Goal: Check status: Check status

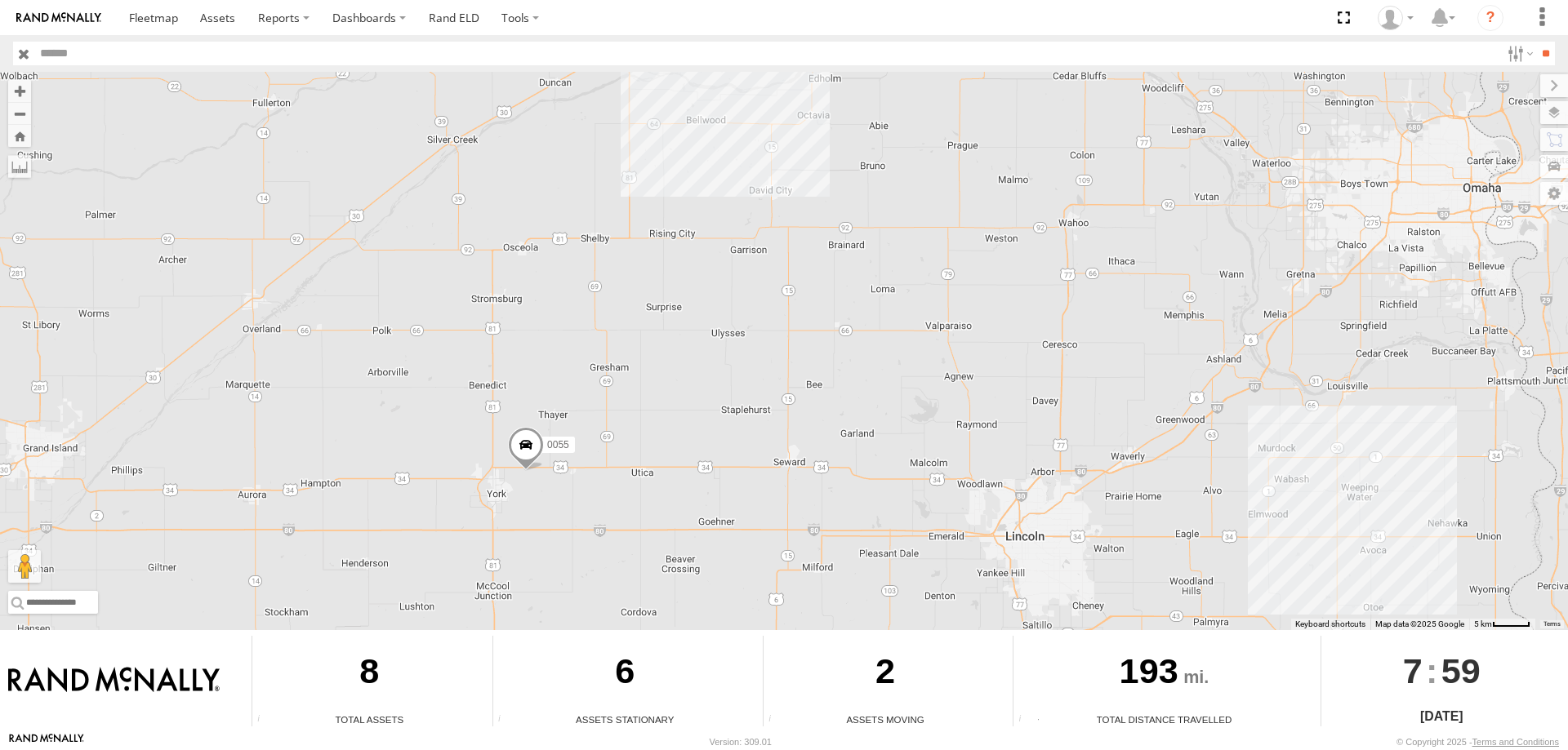
click at [529, 455] on span at bounding box center [526, 448] width 36 height 44
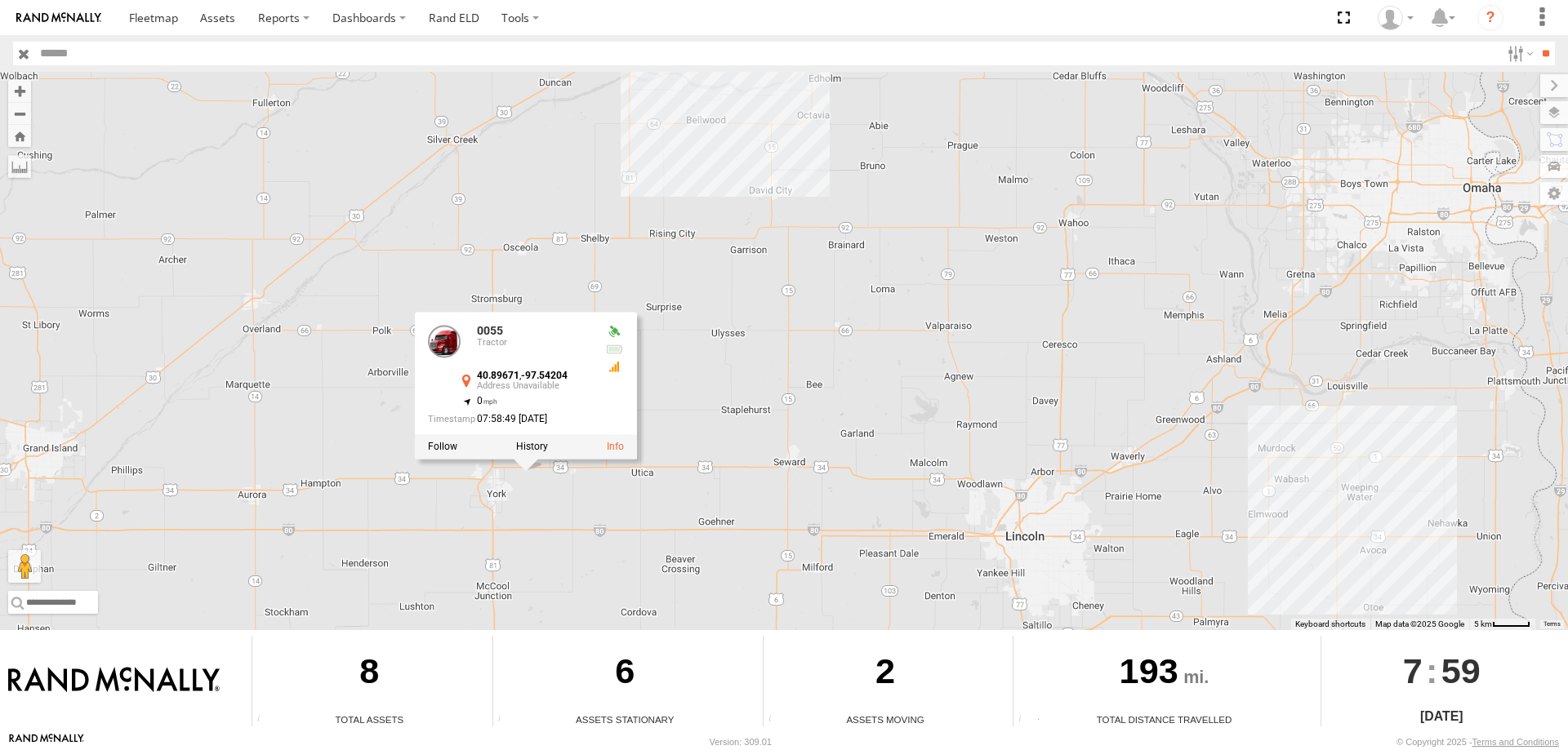
click at [526, 485] on div "545 0055 47 49 597 587 0055 Tractor 40.89671 , -97.54204 0 07:58:49 10/14/2025" at bounding box center [784, 351] width 1568 height 558
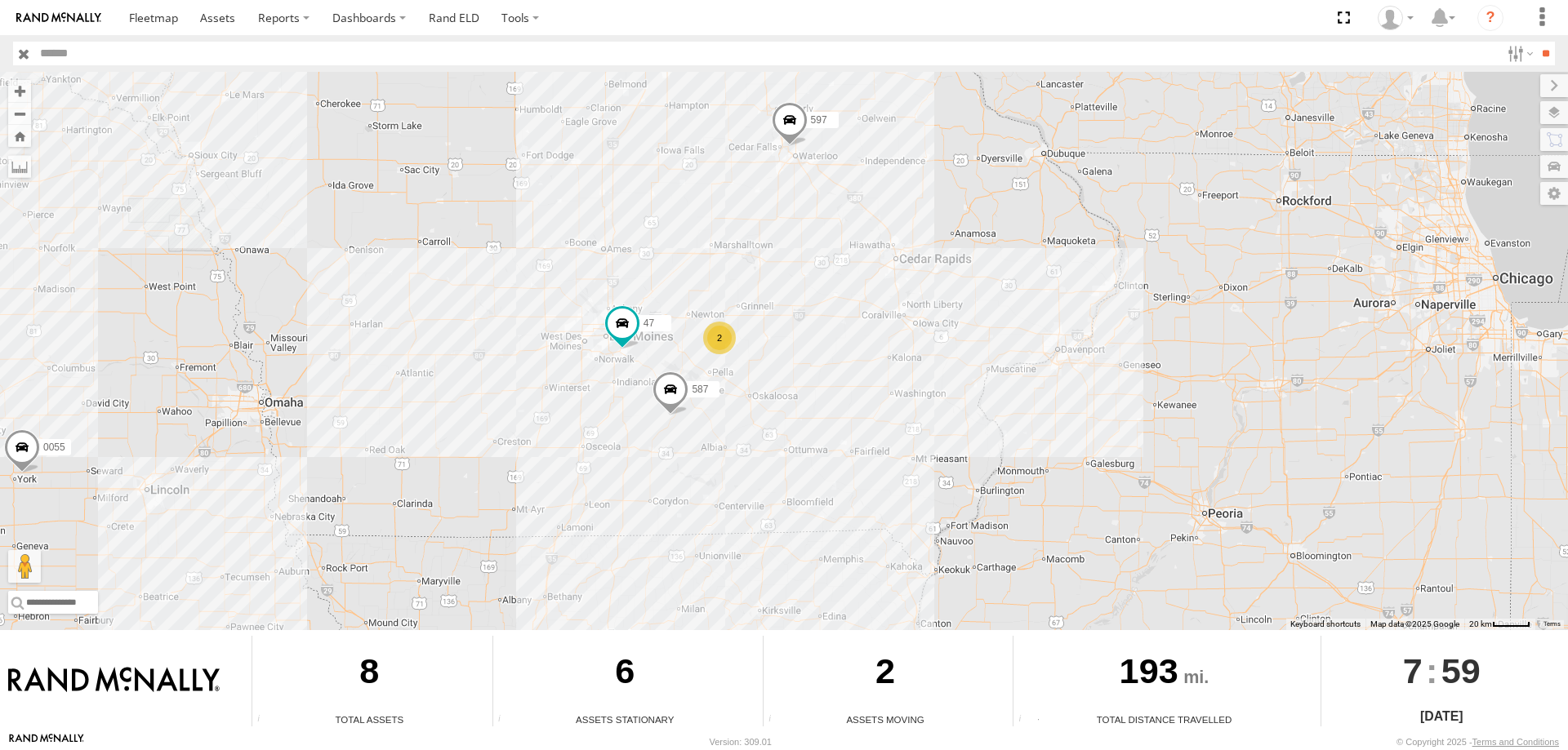
drag, startPoint x: 746, startPoint y: 267, endPoint x: 745, endPoint y: 242, distance: 25.0
click at [745, 242] on div "545 0055 49 597 47 587 2" at bounding box center [784, 351] width 1568 height 558
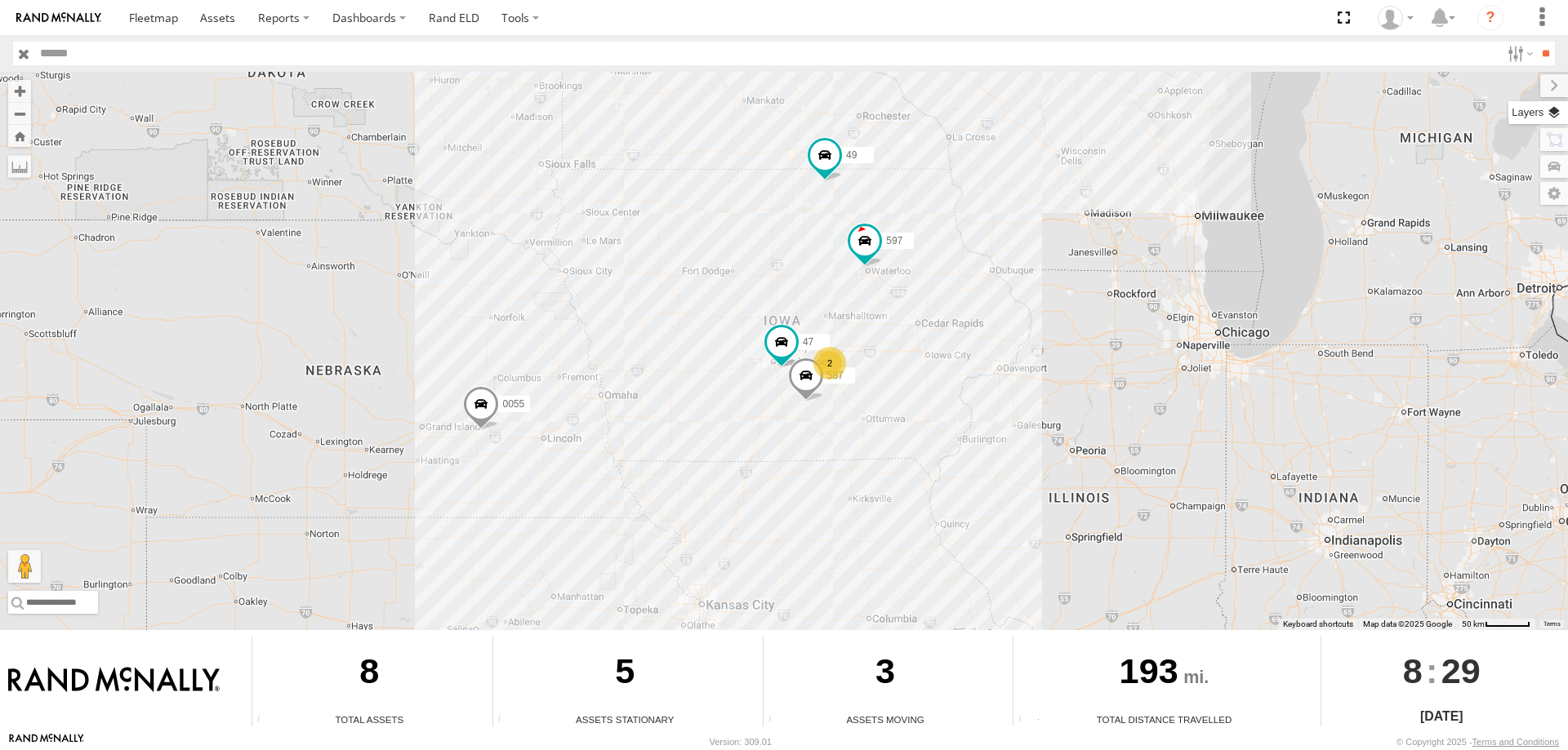
click at [1553, 114] on label at bounding box center [1538, 113] width 60 height 23
click at [0, 0] on span "Basemaps" at bounding box center [0, 0] width 0 height 0
click at [0, 0] on span "Satellite + Roadmap" at bounding box center [0, 0] width 0 height 0
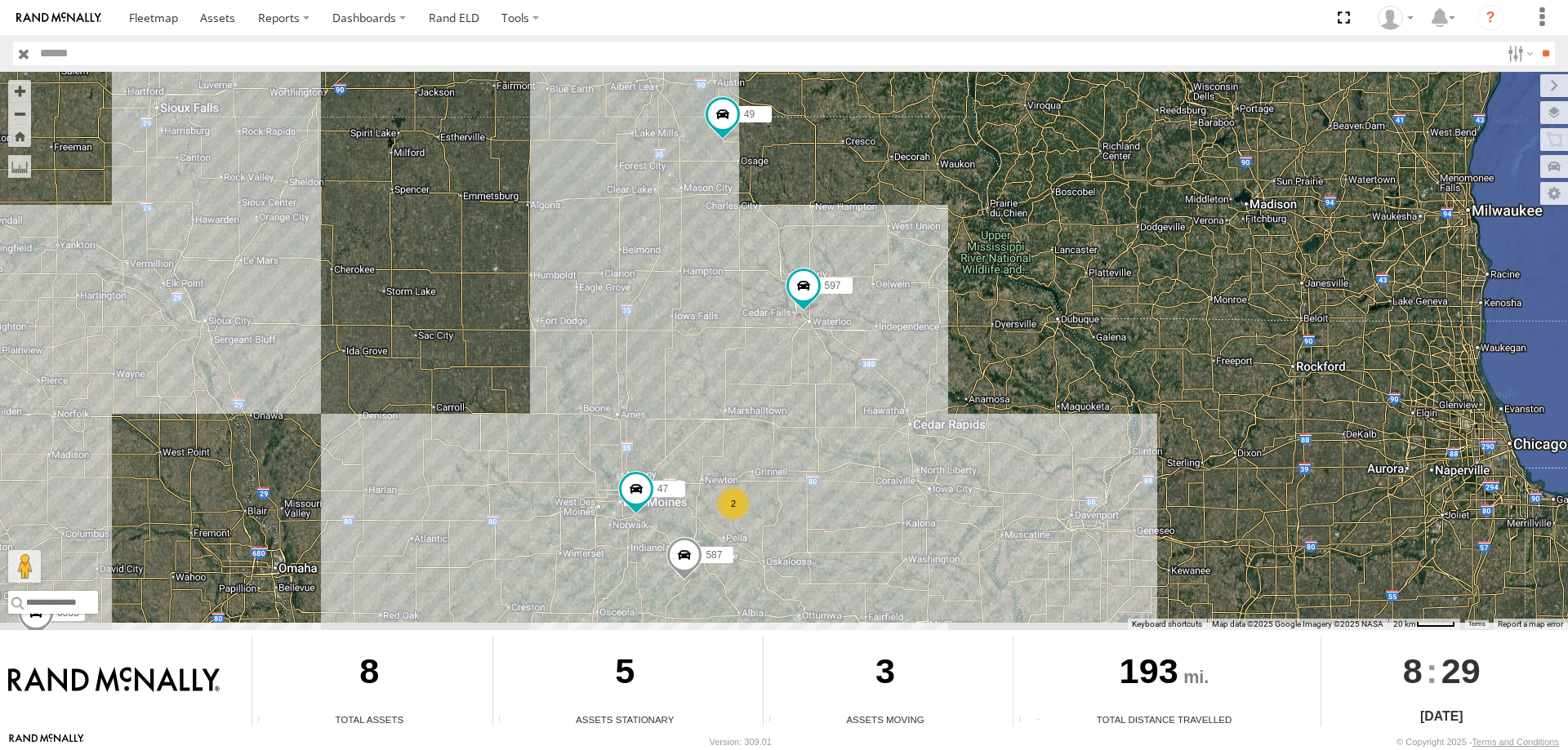
click at [611, 332] on div "545 0055 47 49 597 587 2" at bounding box center [784, 351] width 1568 height 558
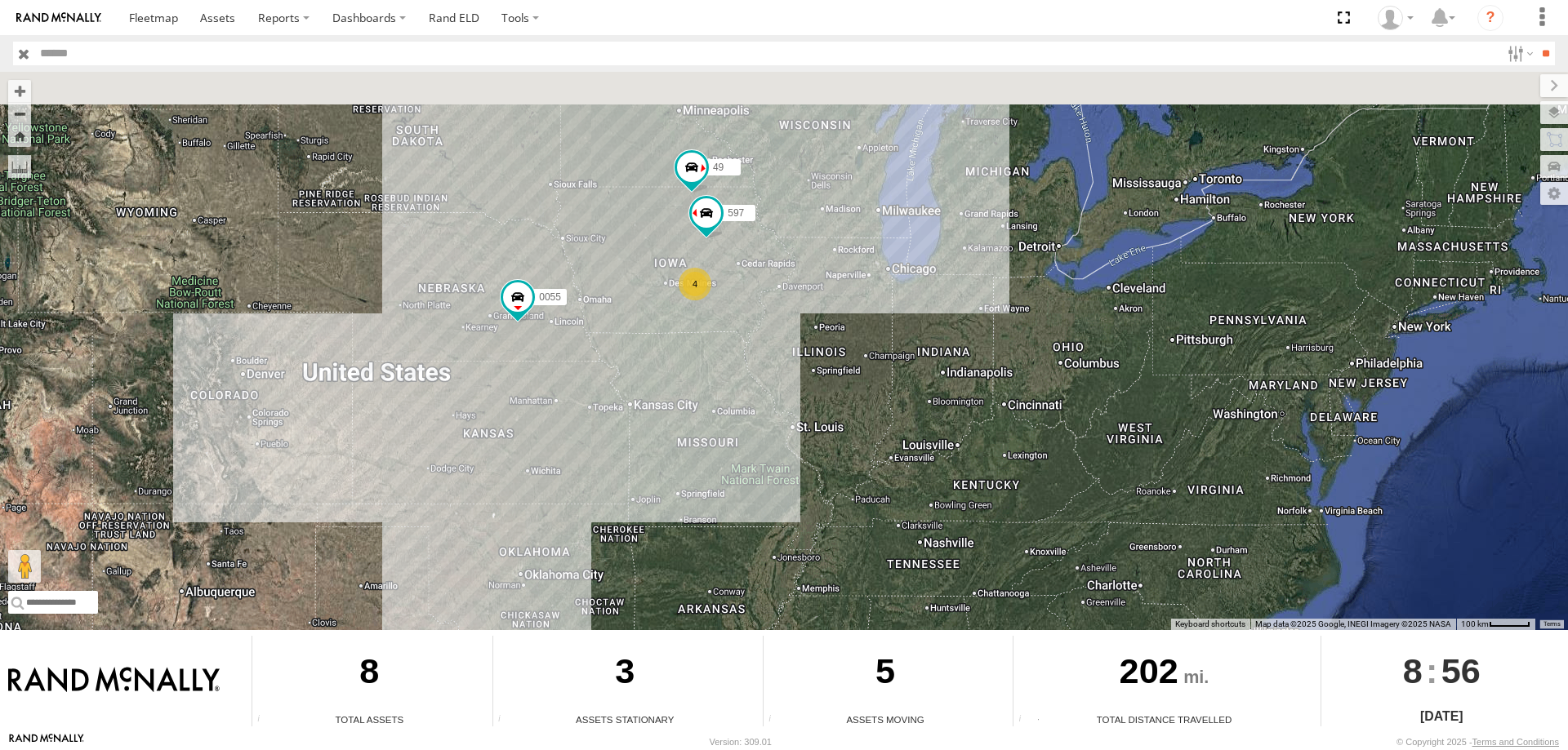
drag, startPoint x: 706, startPoint y: 261, endPoint x: 660, endPoint y: 408, distance: 154.0
click at [660, 408] on div "545 0055 49 4 597" at bounding box center [784, 351] width 1568 height 558
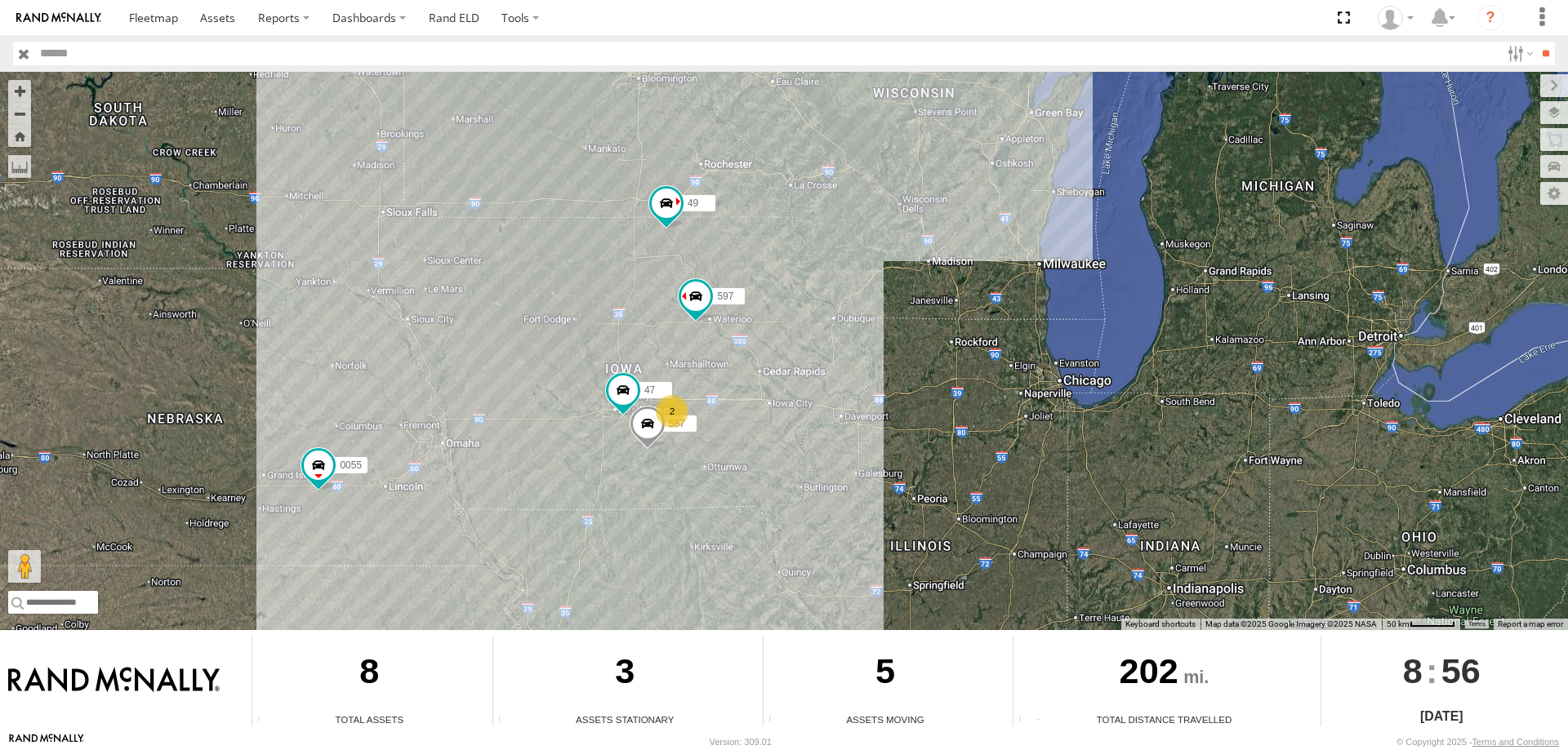
drag, startPoint x: 584, startPoint y: 344, endPoint x: 557, endPoint y: 408, distance: 69.5
click at [557, 408] on div "545 0055 49 597 2 47 587" at bounding box center [784, 351] width 1568 height 558
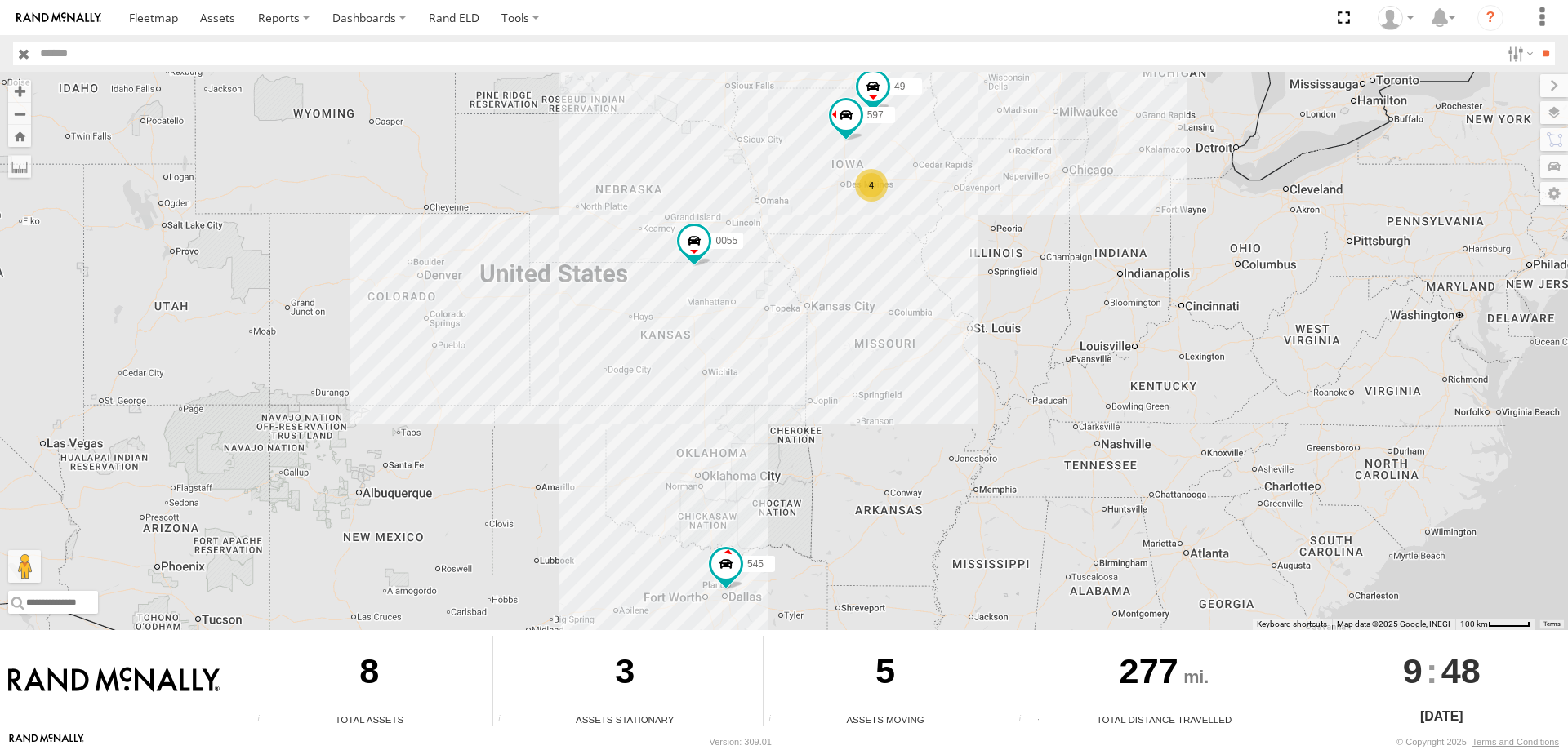
drag, startPoint x: 828, startPoint y: 238, endPoint x: 794, endPoint y: 342, distance: 109.4
click at [794, 342] on div "545 0055 4 49 597" at bounding box center [784, 351] width 1568 height 558
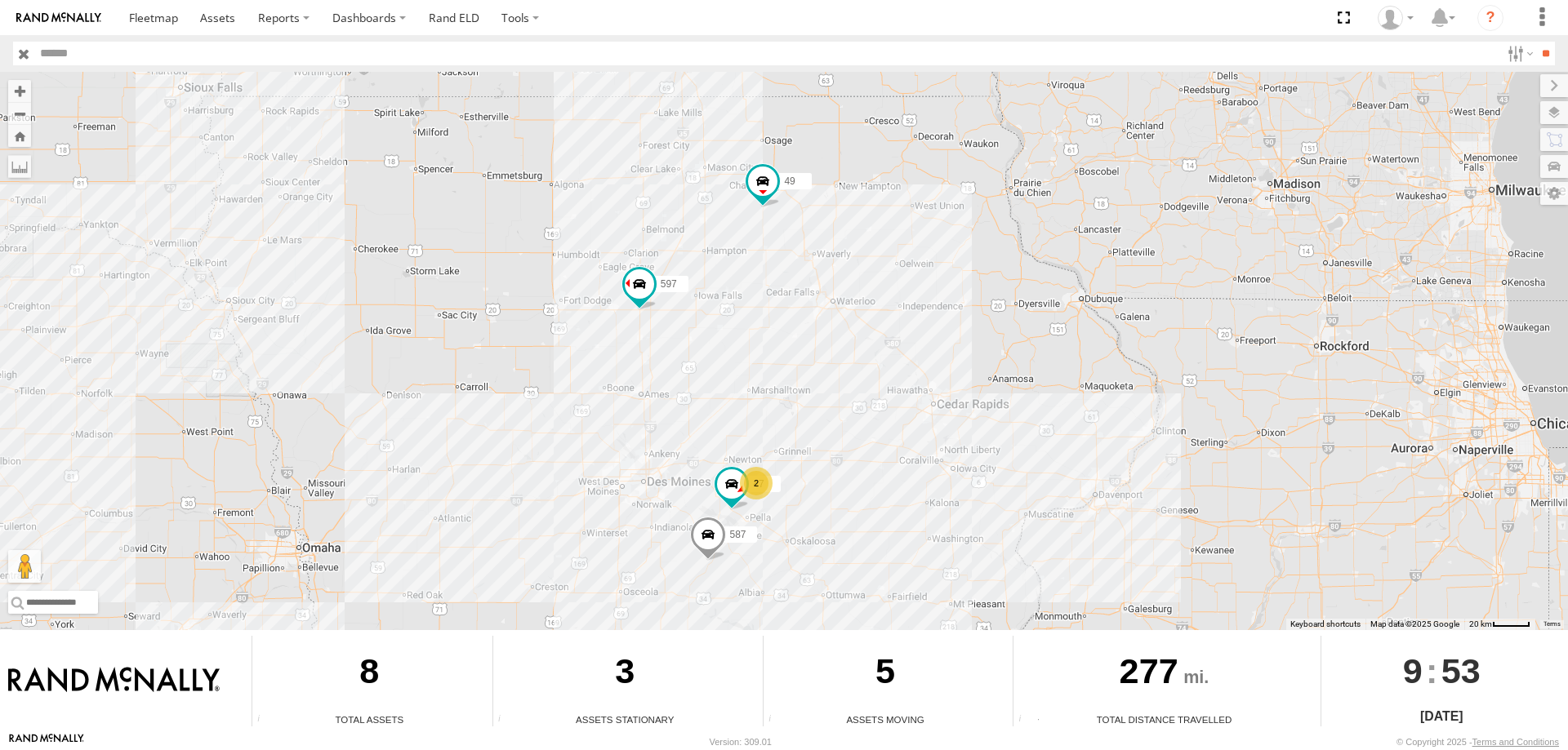
drag, startPoint x: 875, startPoint y: 284, endPoint x: 801, endPoint y: 402, distance: 139.3
click at [801, 402] on div "545 0055 49 597 587 2 47" at bounding box center [784, 351] width 1568 height 558
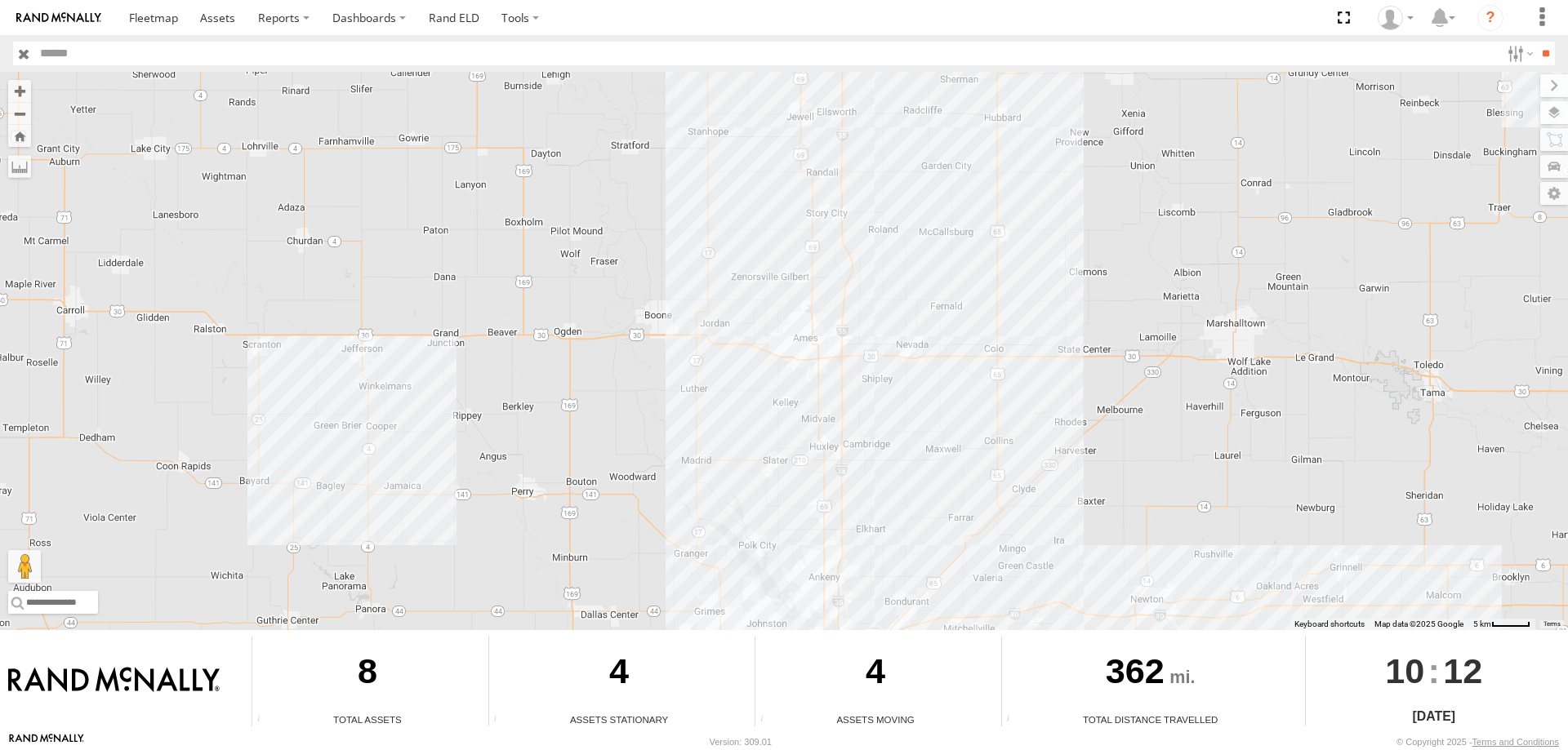
drag, startPoint x: 627, startPoint y: 311, endPoint x: 1055, endPoint y: 361, distance: 430.9
click at [1055, 361] on div "545 0055 49 597 47 587 2" at bounding box center [784, 351] width 1568 height 558
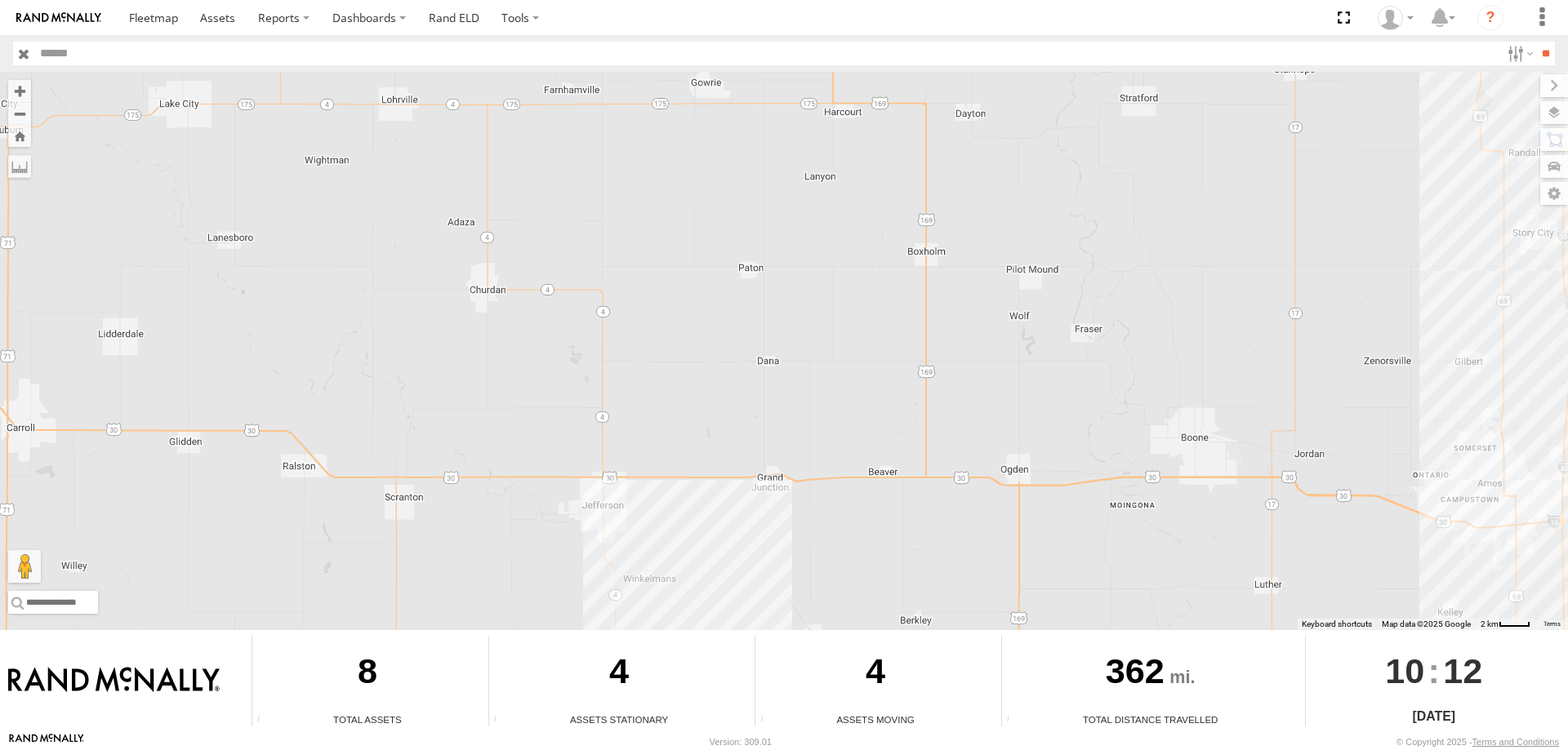
drag, startPoint x: 263, startPoint y: 321, endPoint x: 547, endPoint y: 409, distance: 297.3
click at [547, 409] on div "545 0055 49 597 47 587" at bounding box center [784, 351] width 1568 height 558
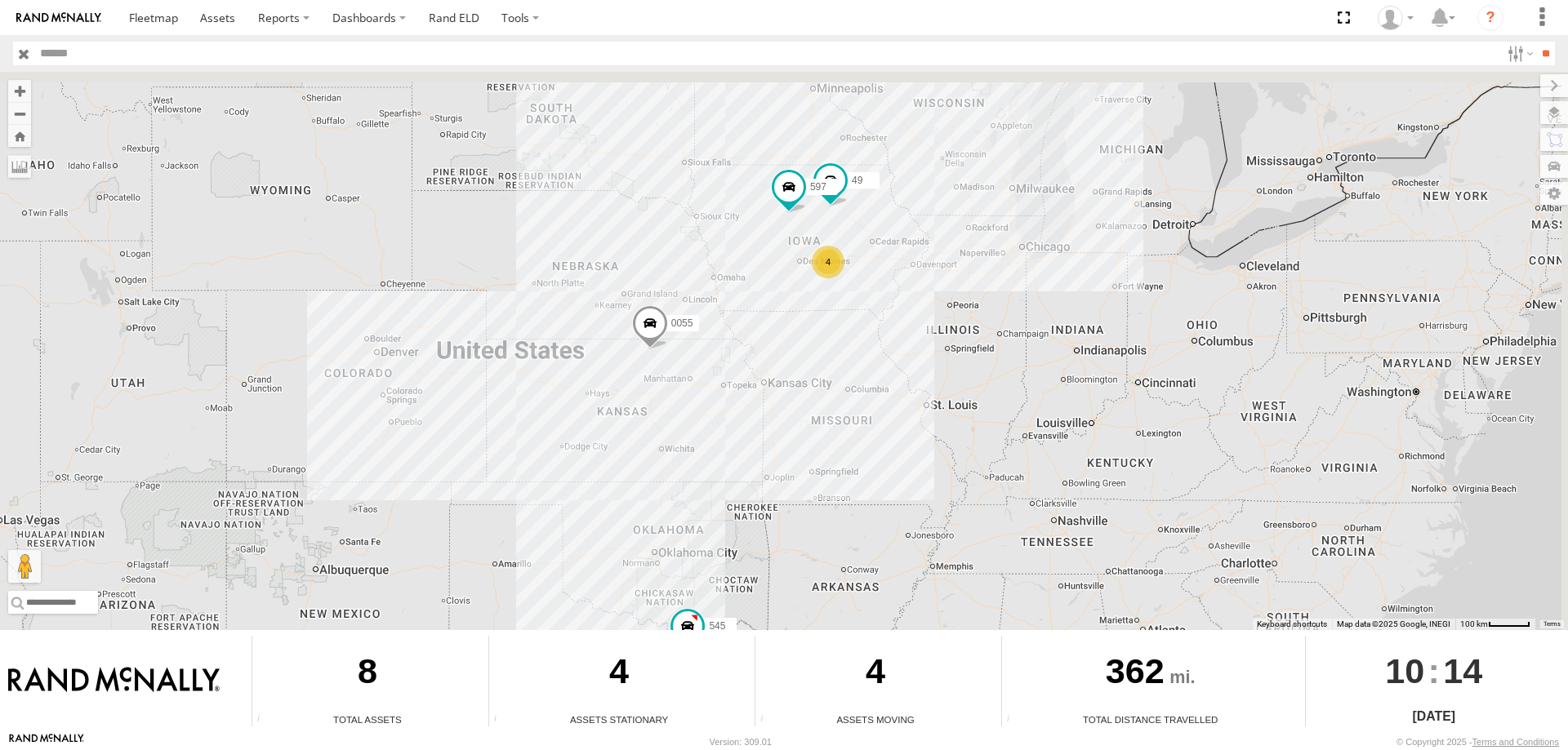
drag, startPoint x: 860, startPoint y: 314, endPoint x: 800, endPoint y: 414, distance: 116.6
click at [800, 414] on div "545 0055 4 49 597" at bounding box center [784, 351] width 1568 height 558
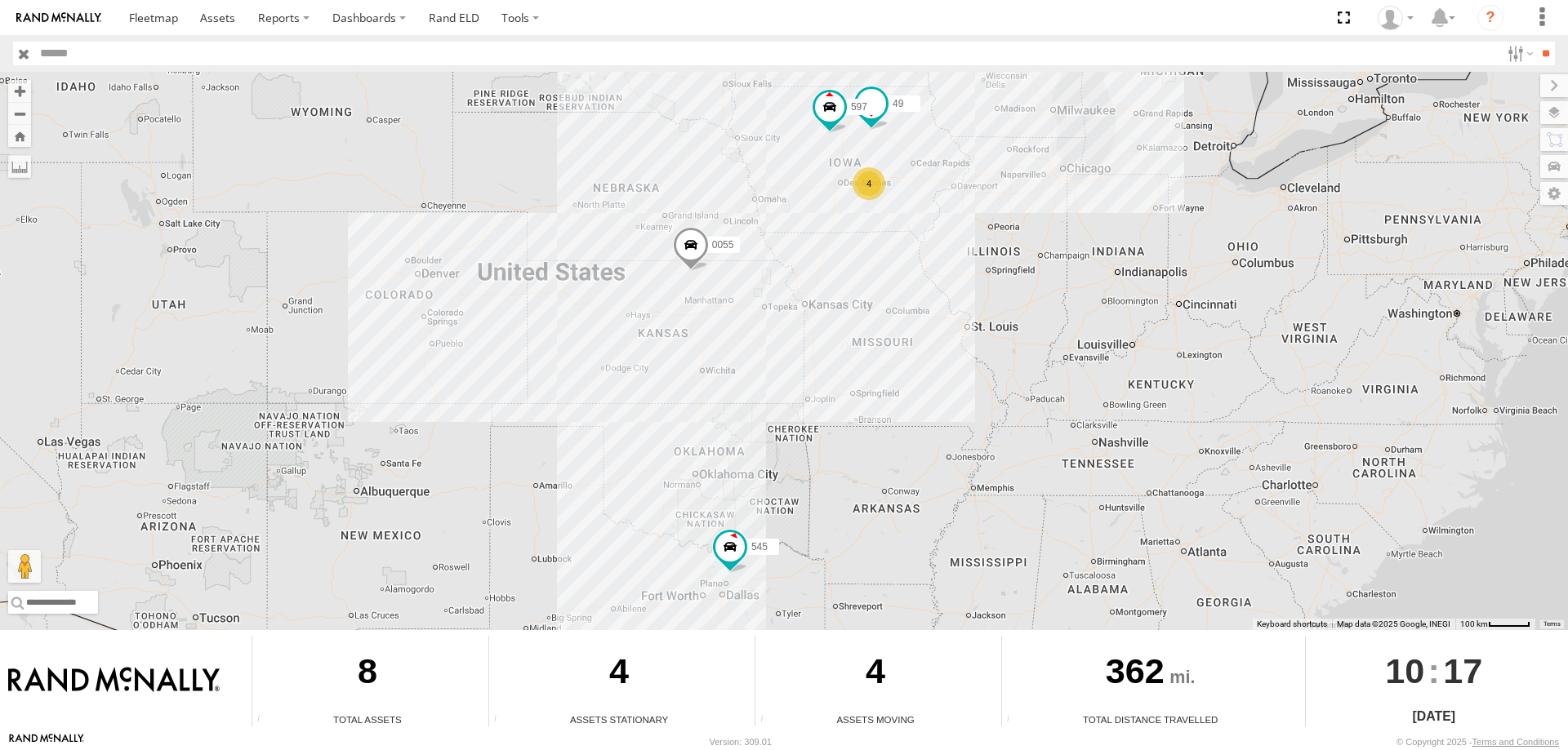
drag, startPoint x: 823, startPoint y: 137, endPoint x: 773, endPoint y: 238, distance: 112.7
click at [773, 238] on div "545 0055 4 49 597" at bounding box center [784, 351] width 1568 height 558
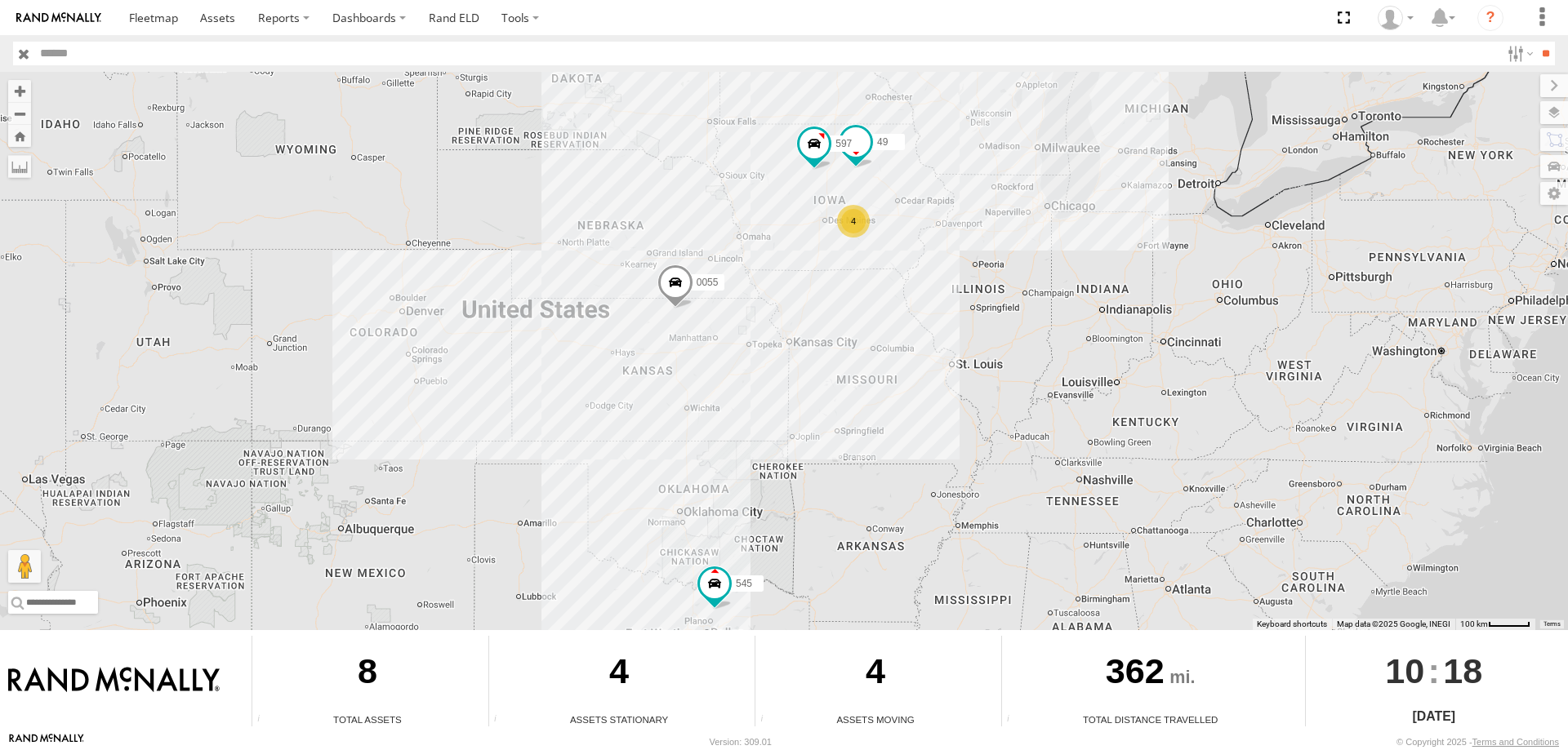
drag, startPoint x: 820, startPoint y: 272, endPoint x: 790, endPoint y: 344, distance: 78.0
click at [790, 344] on div "545 0055 4 49 597" at bounding box center [784, 351] width 1568 height 558
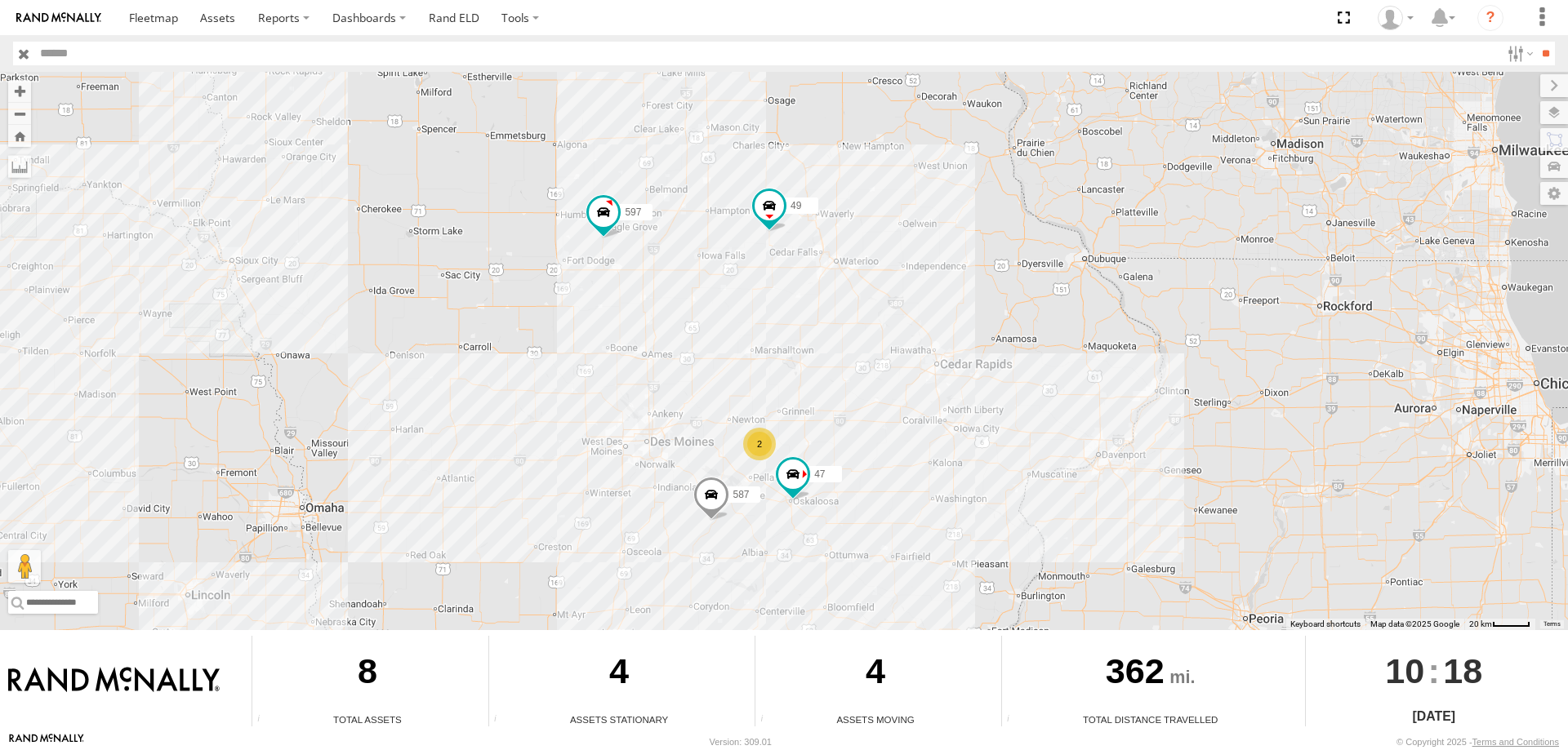
drag, startPoint x: 858, startPoint y: 223, endPoint x: 812, endPoint y: 365, distance: 149.3
click at [812, 365] on div "545 0055 49 597 2 47 587" at bounding box center [784, 351] width 1568 height 558
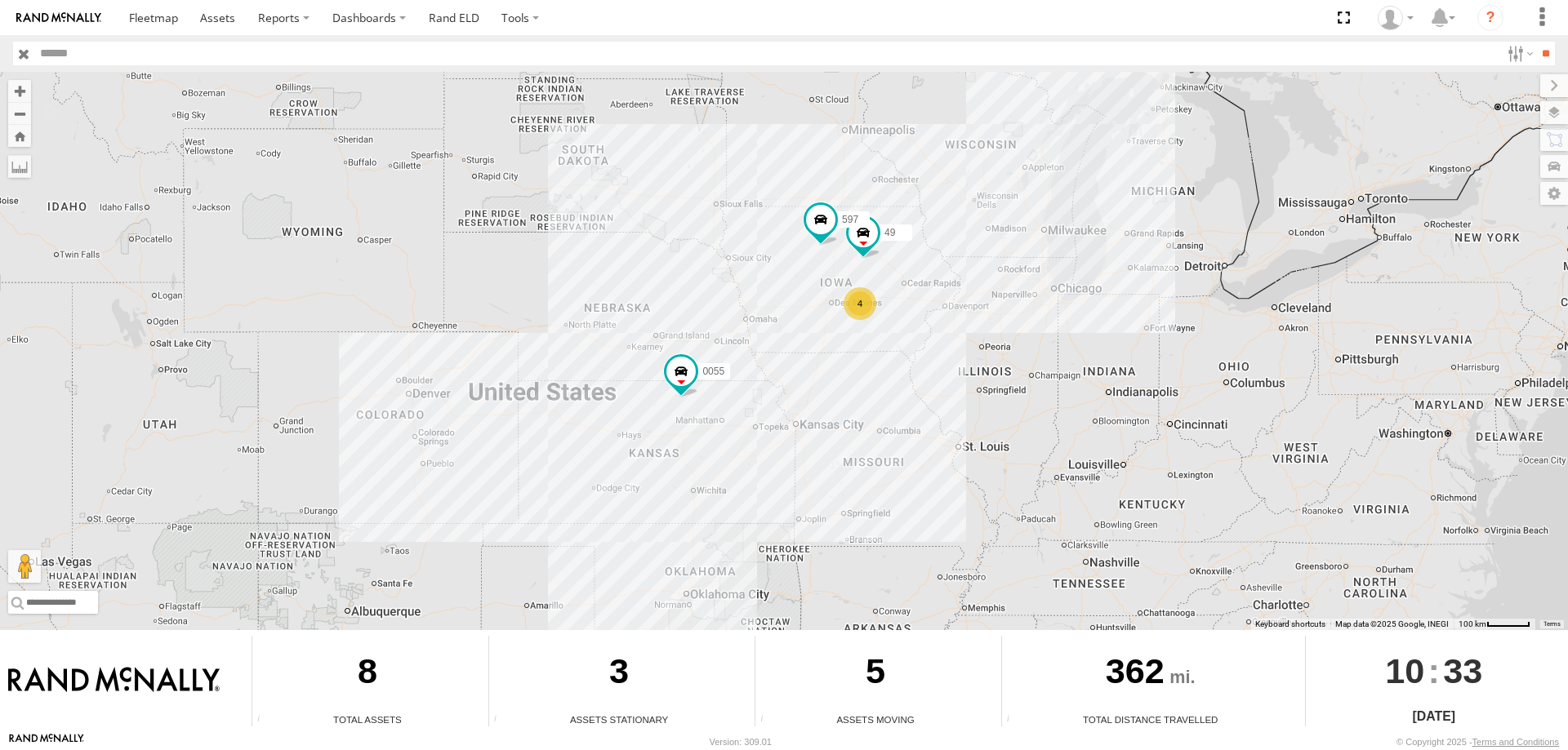
drag, startPoint x: 873, startPoint y: 357, endPoint x: 752, endPoint y: 537, distance: 216.9
click at [752, 537] on div "545 0055 49 597 4" at bounding box center [784, 351] width 1568 height 558
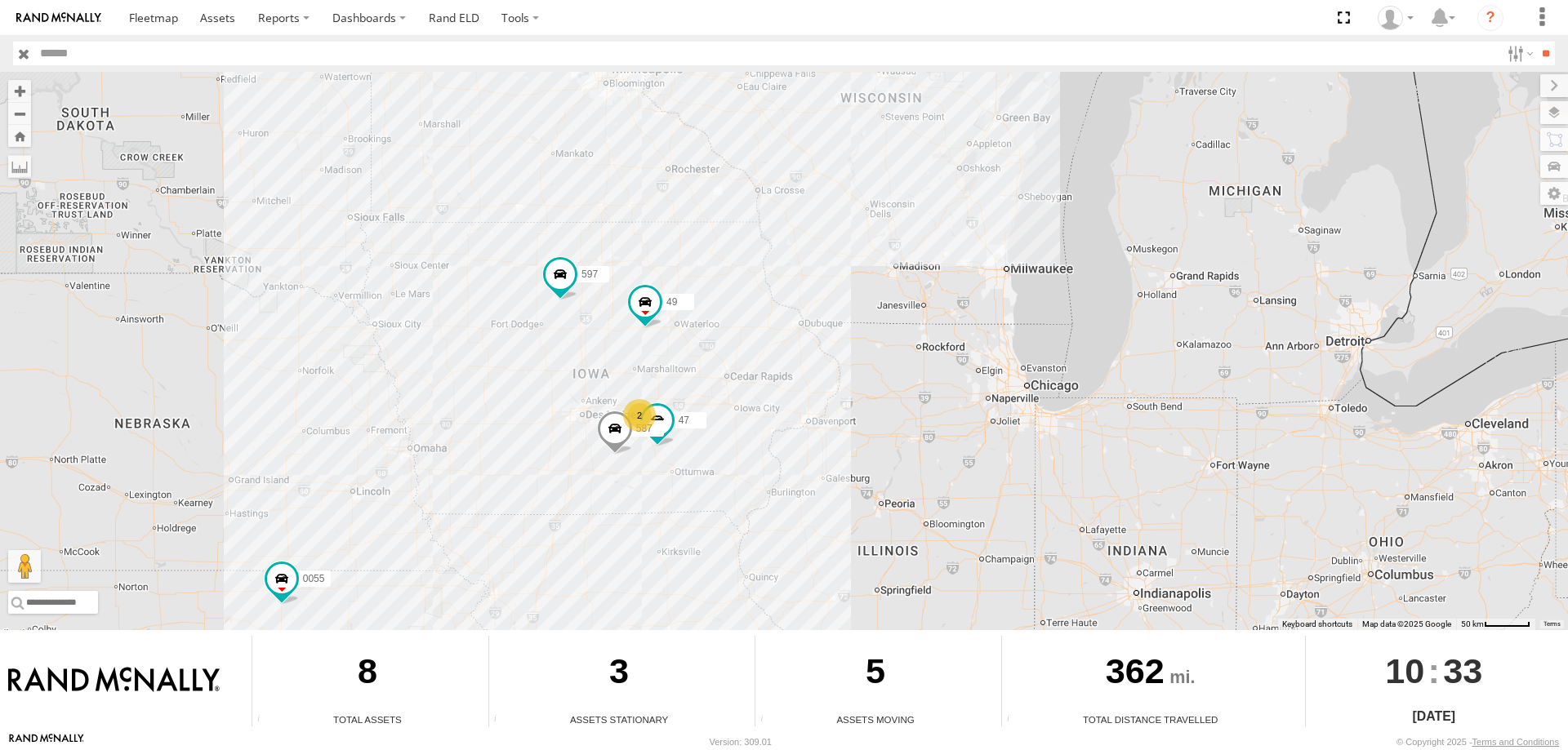
click at [722, 379] on div "545 0055 49 597 47 2 587" at bounding box center [784, 351] width 1568 height 558
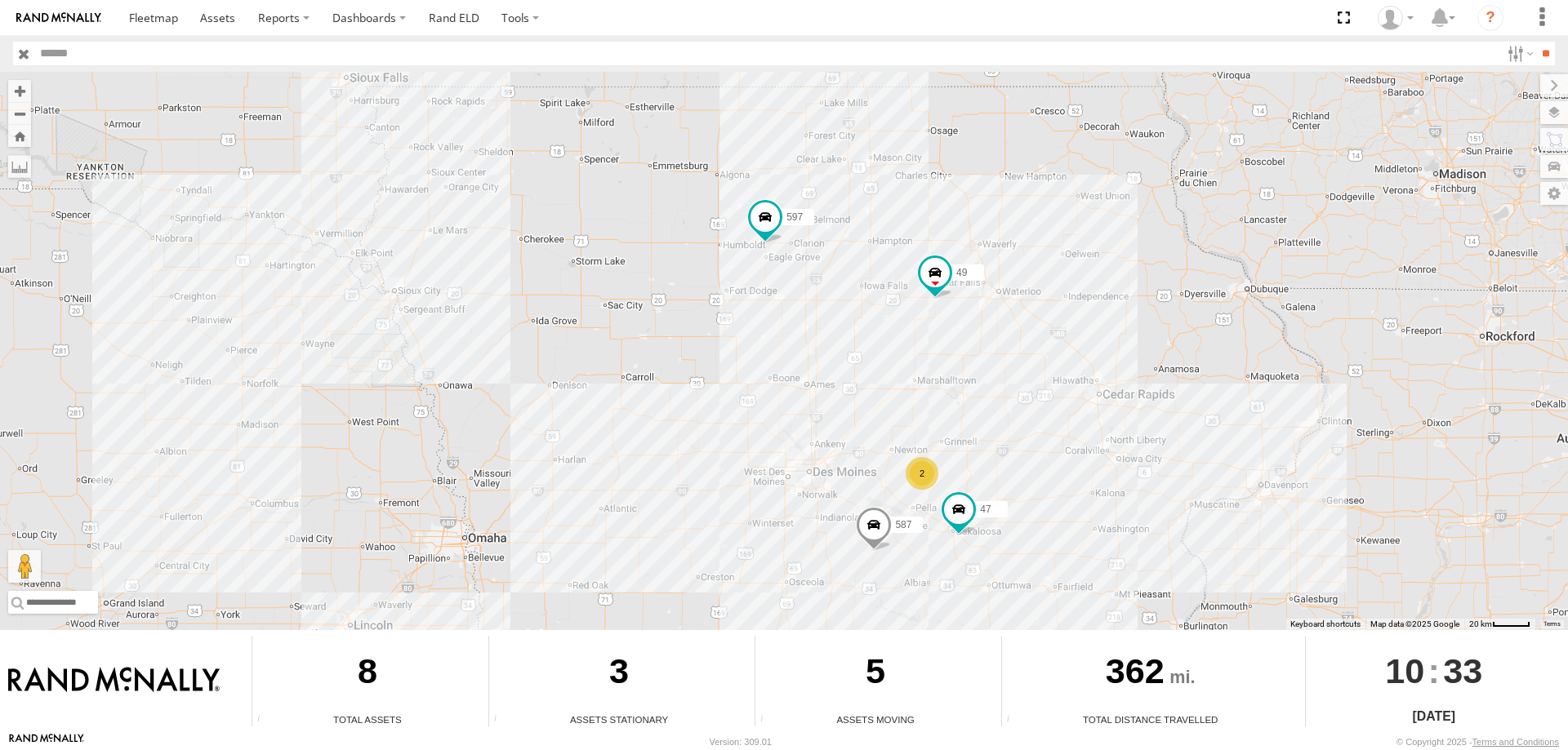
drag, startPoint x: 1031, startPoint y: 536, endPoint x: 1014, endPoint y: 416, distance: 121.2
click at [1014, 416] on div "545 0055 49 597 47 587 2" at bounding box center [784, 351] width 1568 height 558
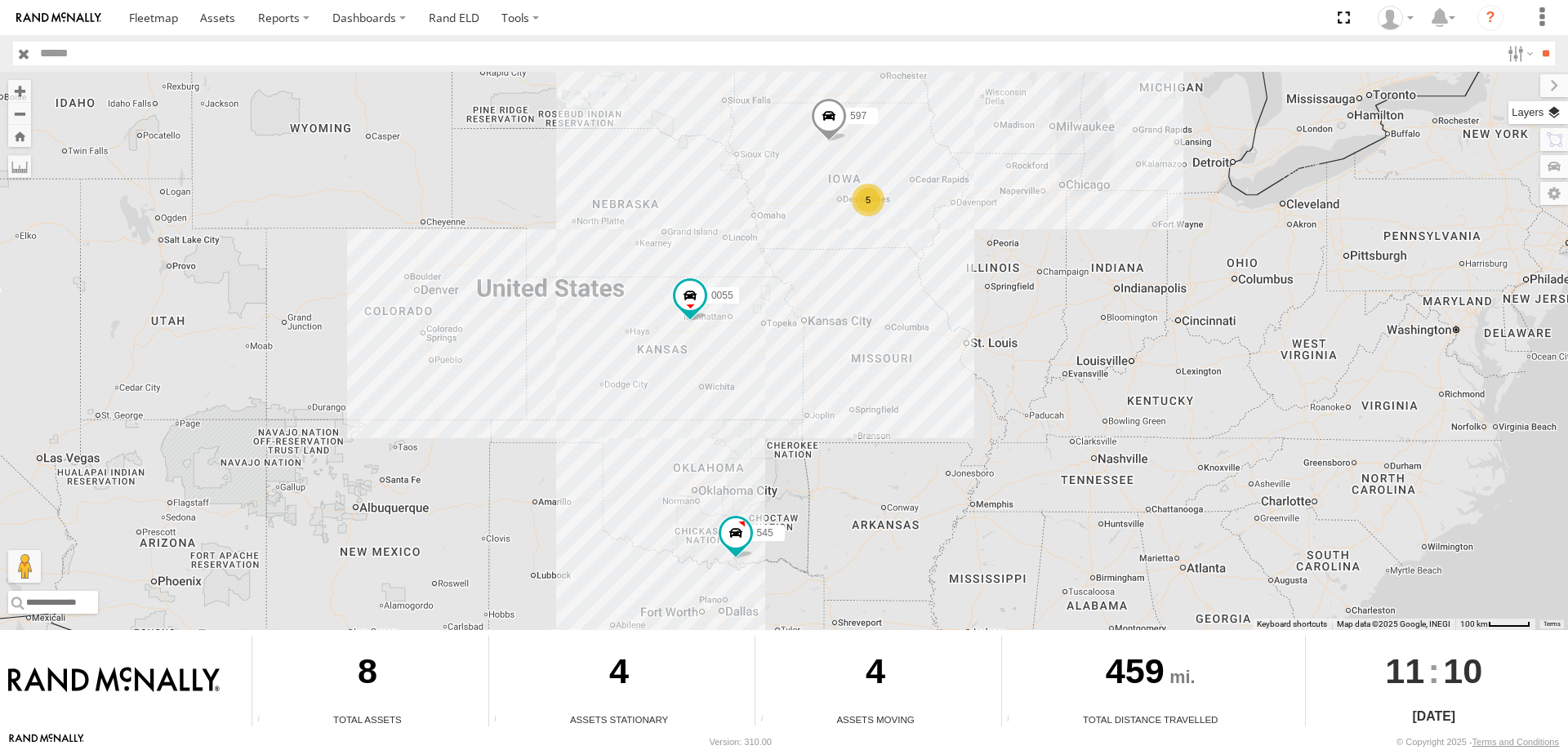
click at [1554, 117] on label at bounding box center [1538, 113] width 60 height 23
click at [0, 0] on label "Basemaps" at bounding box center [0, 0] width 0 height 0
click at [0, 0] on span "Satellite + Roadmap" at bounding box center [0, 0] width 0 height 0
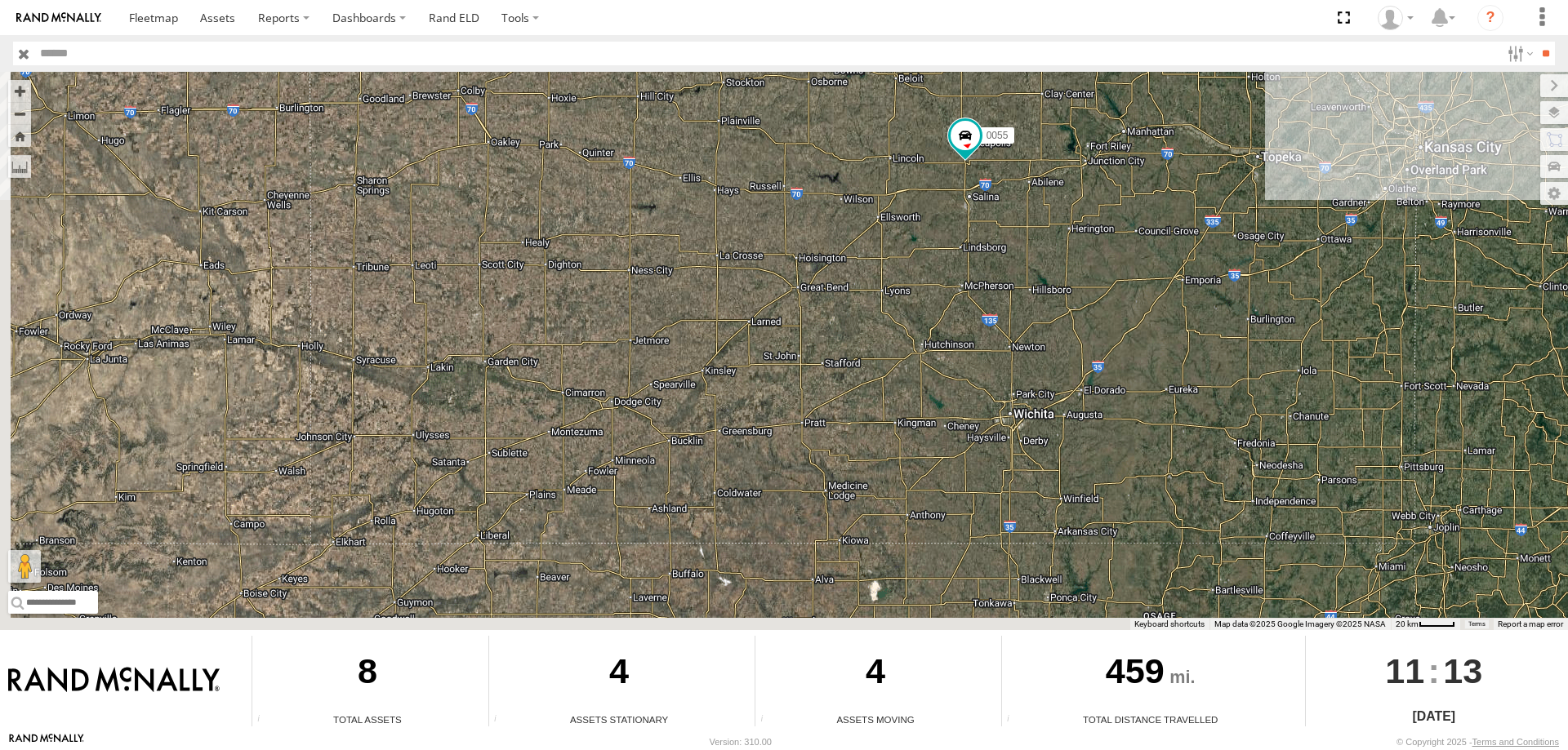
drag, startPoint x: 553, startPoint y: 484, endPoint x: 714, endPoint y: 347, distance: 211.4
click at [714, 346] on div "545 0055 597" at bounding box center [784, 351] width 1568 height 558
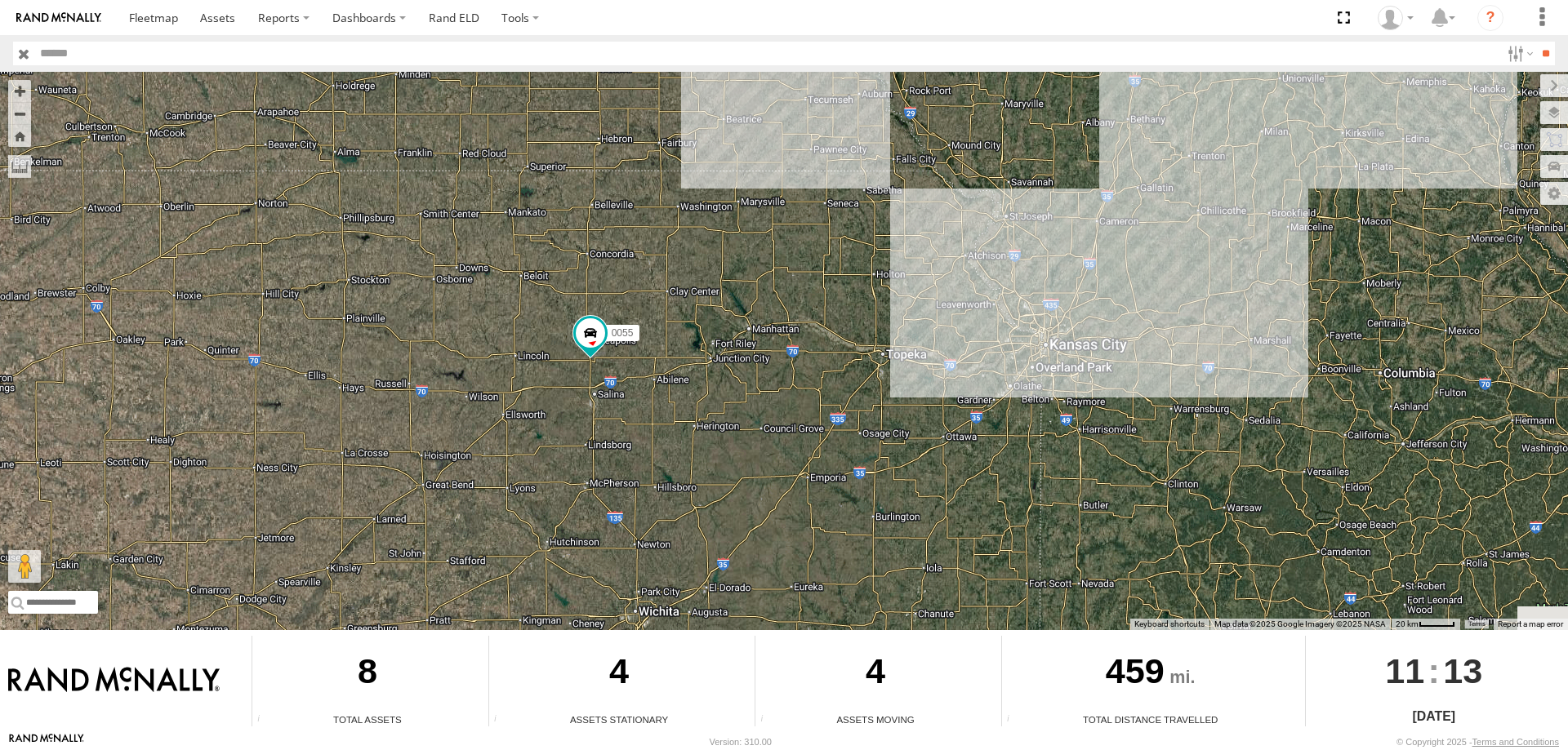
drag, startPoint x: 1272, startPoint y: 238, endPoint x: 874, endPoint y: 431, distance: 442.3
click at [878, 450] on div "545 0055 597" at bounding box center [784, 351] width 1568 height 558
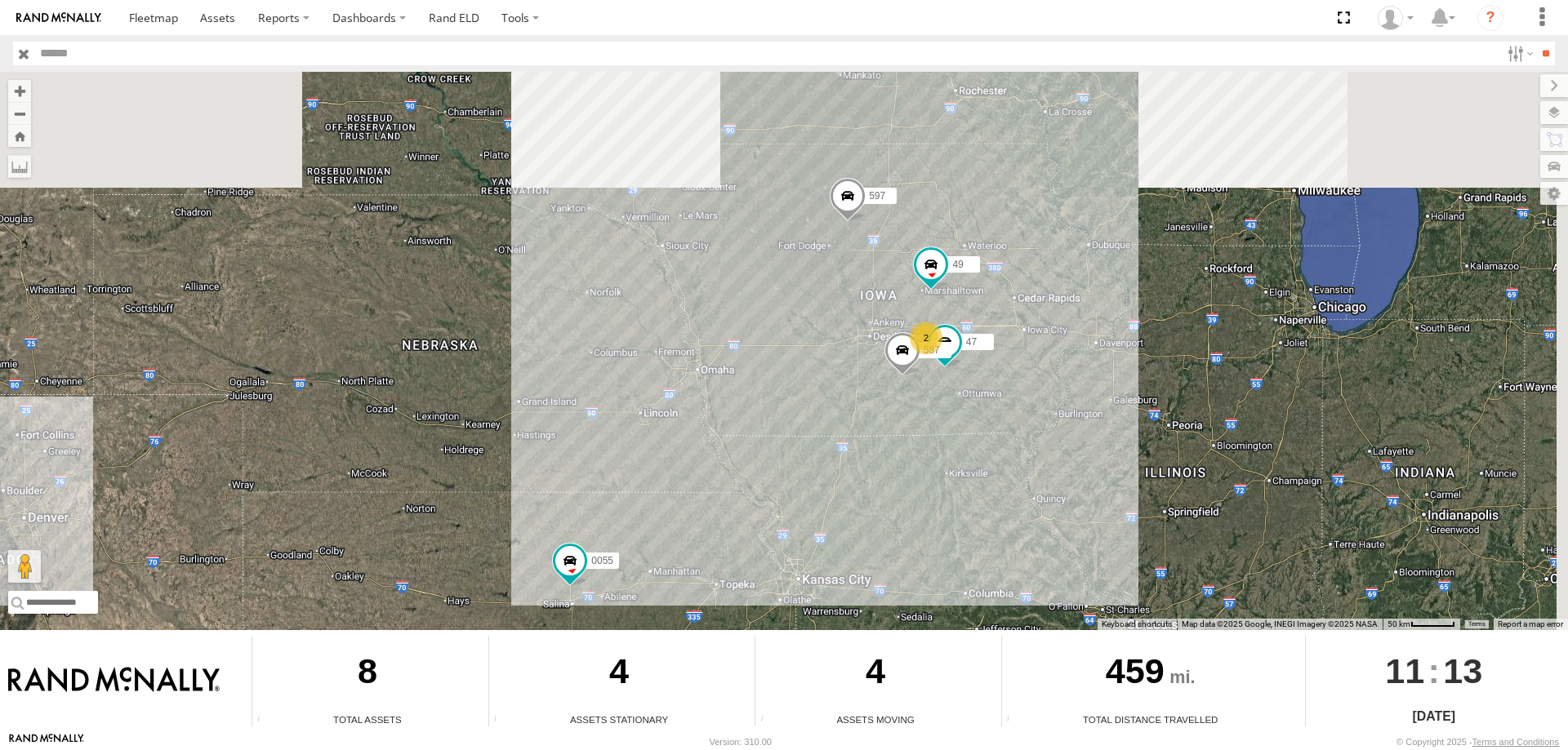
drag, startPoint x: 820, startPoint y: 474, endPoint x: 752, endPoint y: 520, distance: 82.1
click at [752, 520] on div "545 0055 597 2 47 49 587" at bounding box center [784, 351] width 1568 height 558
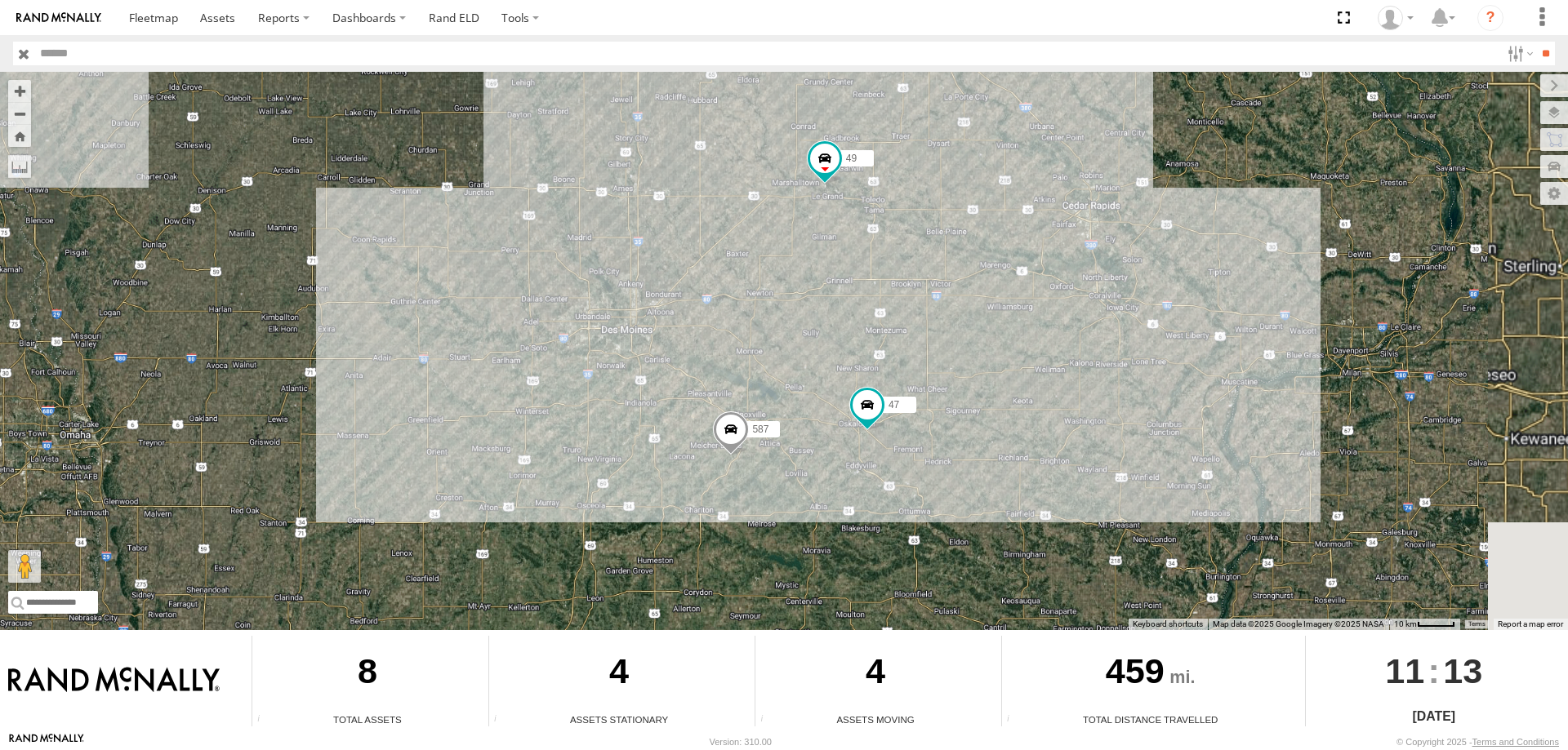
drag, startPoint x: 989, startPoint y: 537, endPoint x: 990, endPoint y: 335, distance: 202.0
click at [990, 335] on div "545 0055 597 47 49 587" at bounding box center [784, 351] width 1568 height 558
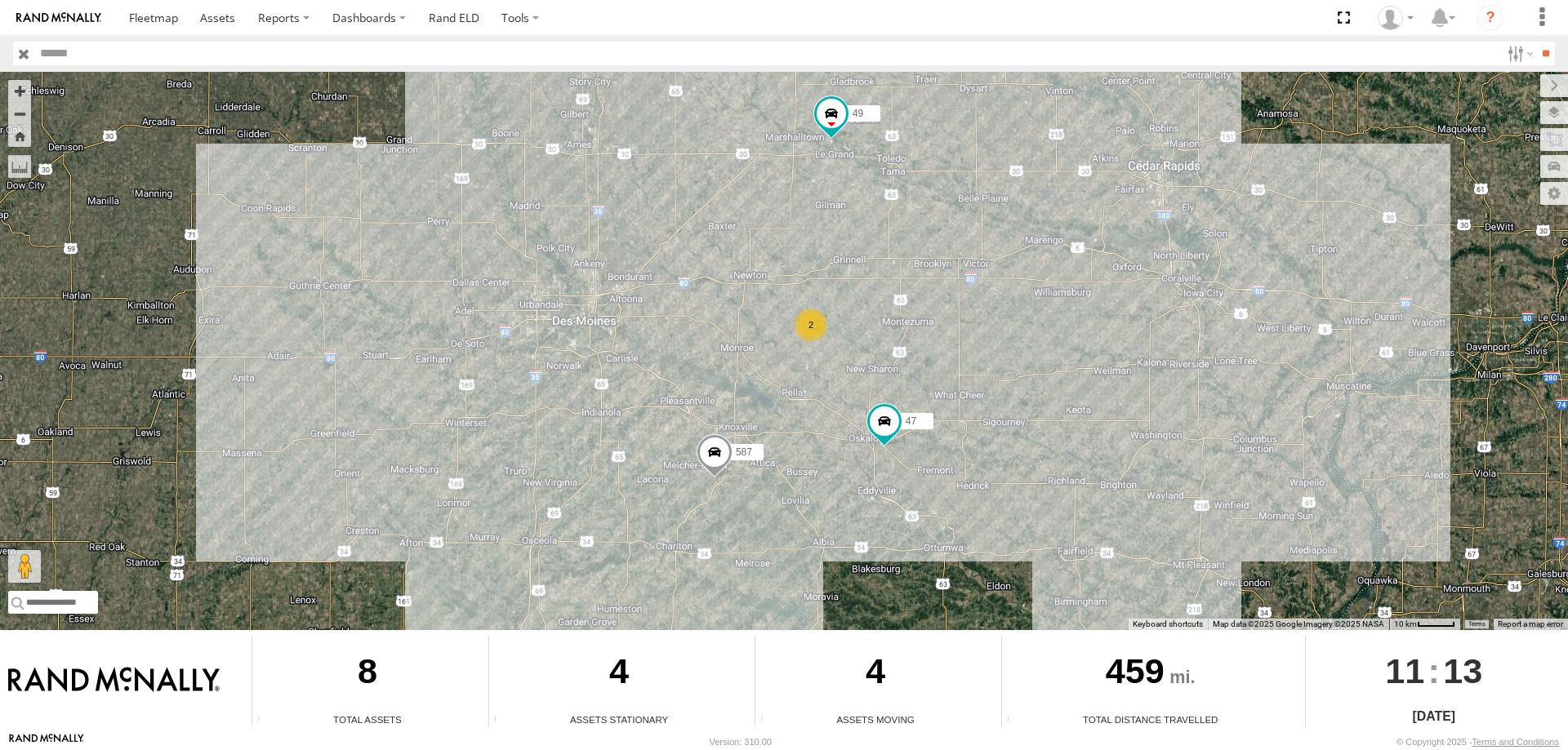
drag, startPoint x: 968, startPoint y: 326, endPoint x: 950, endPoint y: 395, distance: 71.3
click at [950, 395] on div "545 0055 597 47 49 587 2" at bounding box center [784, 351] width 1568 height 558
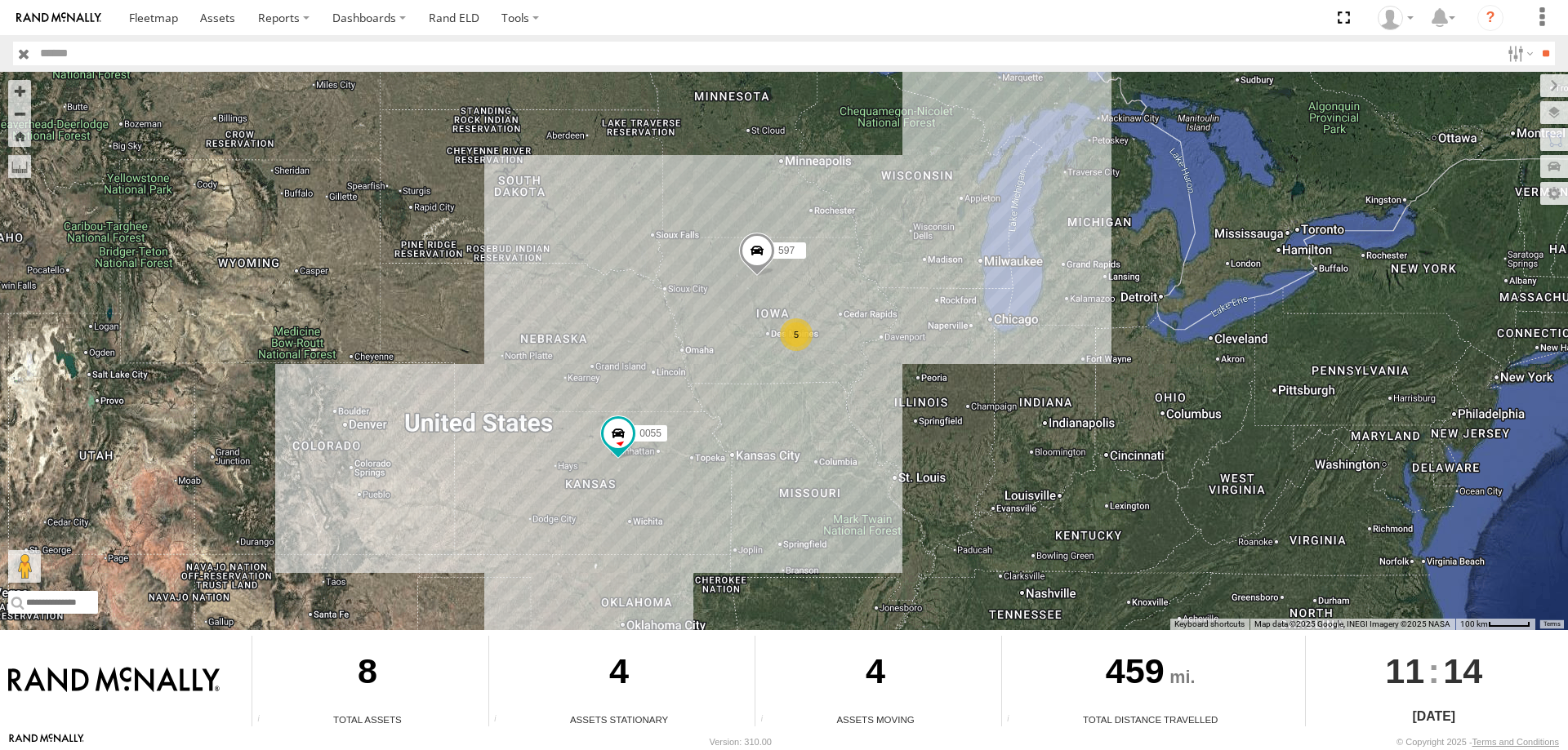
drag, startPoint x: 796, startPoint y: 468, endPoint x: 784, endPoint y: 485, distance: 20.8
click at [784, 485] on div "545 0055 5 597" at bounding box center [784, 351] width 1568 height 558
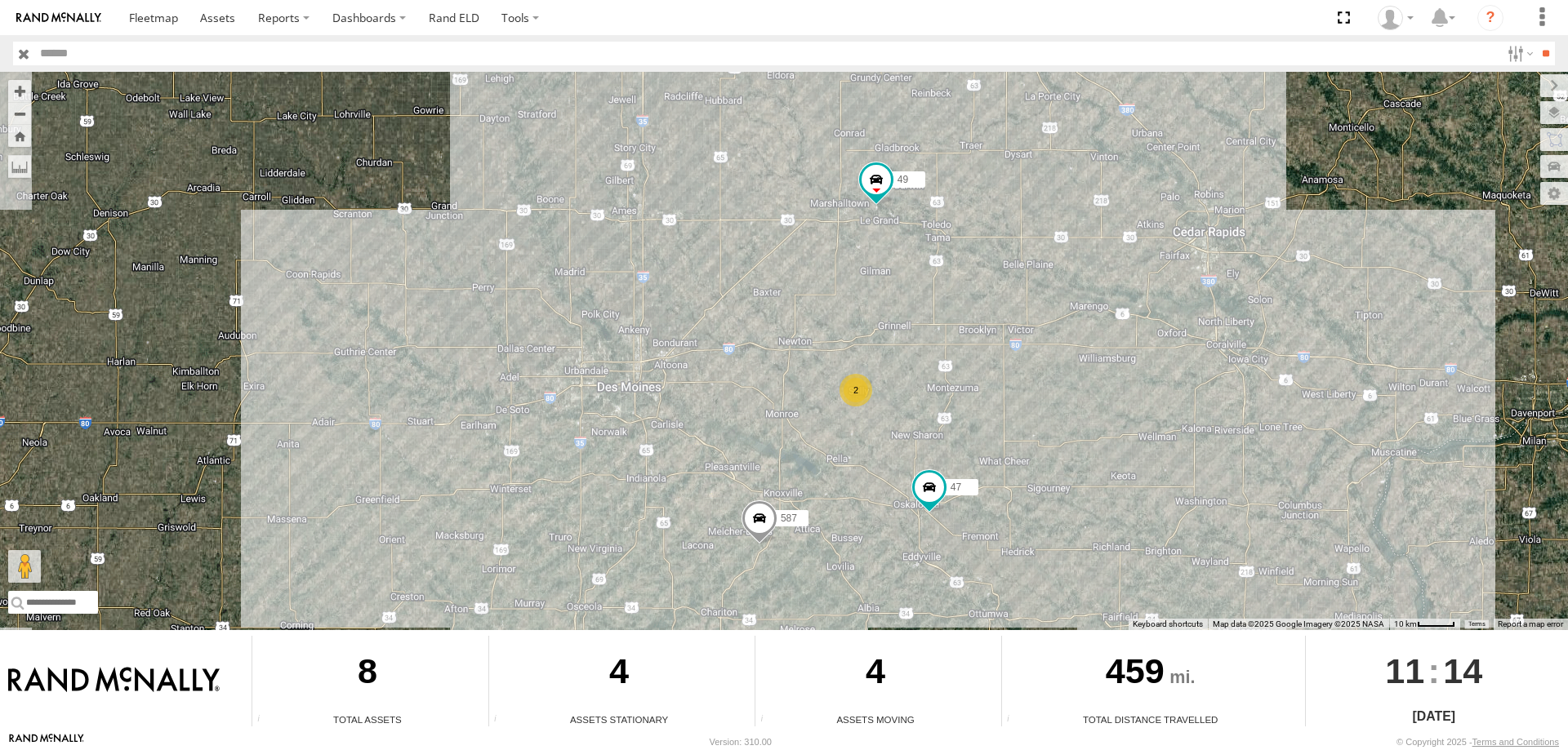
drag, startPoint x: 759, startPoint y: 336, endPoint x: 765, endPoint y: 318, distance: 19.0
click at [765, 318] on div "545 0055 597 47 49 587 2" at bounding box center [784, 351] width 1568 height 558
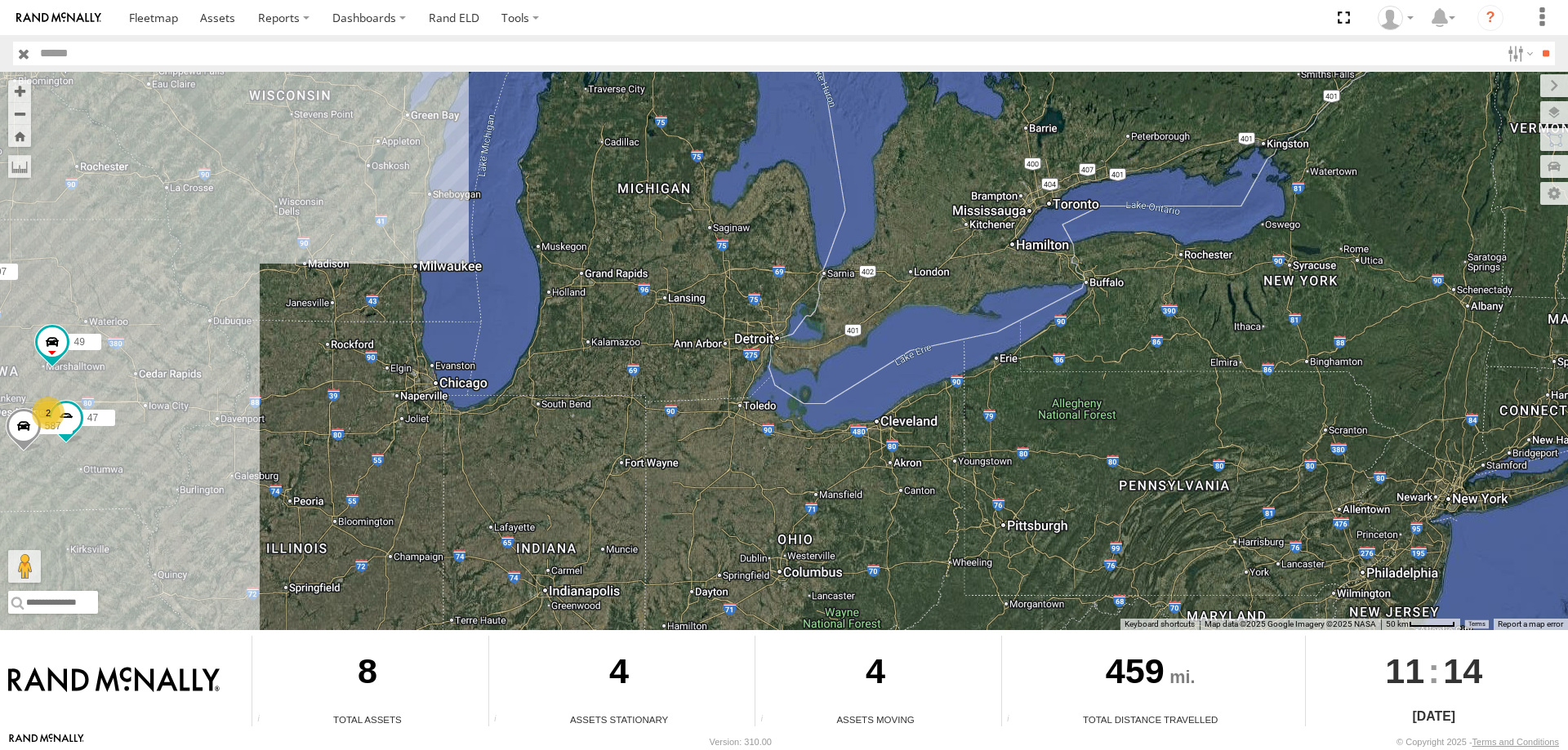
drag, startPoint x: 1331, startPoint y: 440, endPoint x: 640, endPoint y: 458, distance: 691.2
click at [656, 461] on div "545 0055 597 47 49 587 2" at bounding box center [784, 351] width 1568 height 558
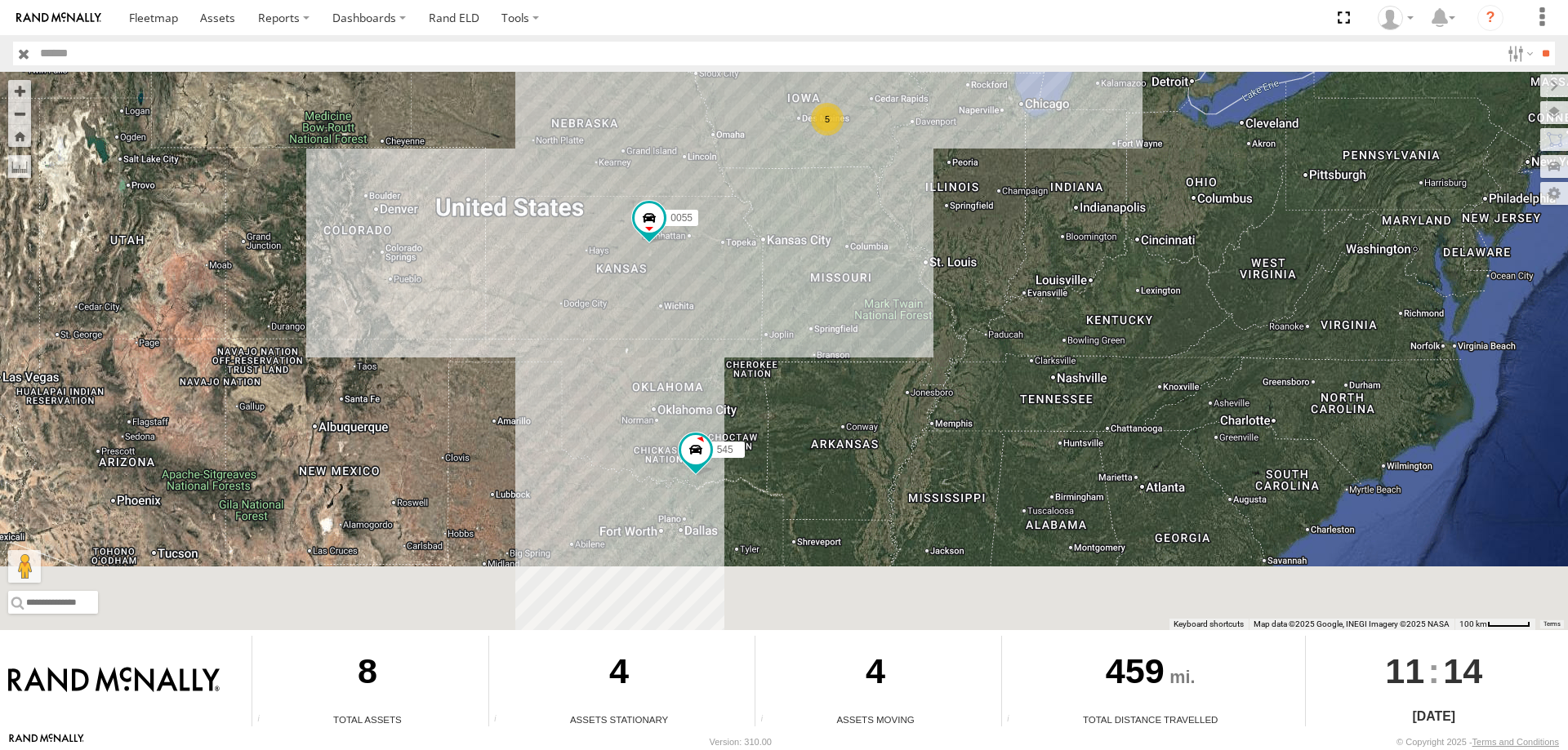
drag, startPoint x: 806, startPoint y: 485, endPoint x: 833, endPoint y: 320, distance: 167.2
click at [833, 320] on div "545 0055 5 597" at bounding box center [784, 351] width 1568 height 558
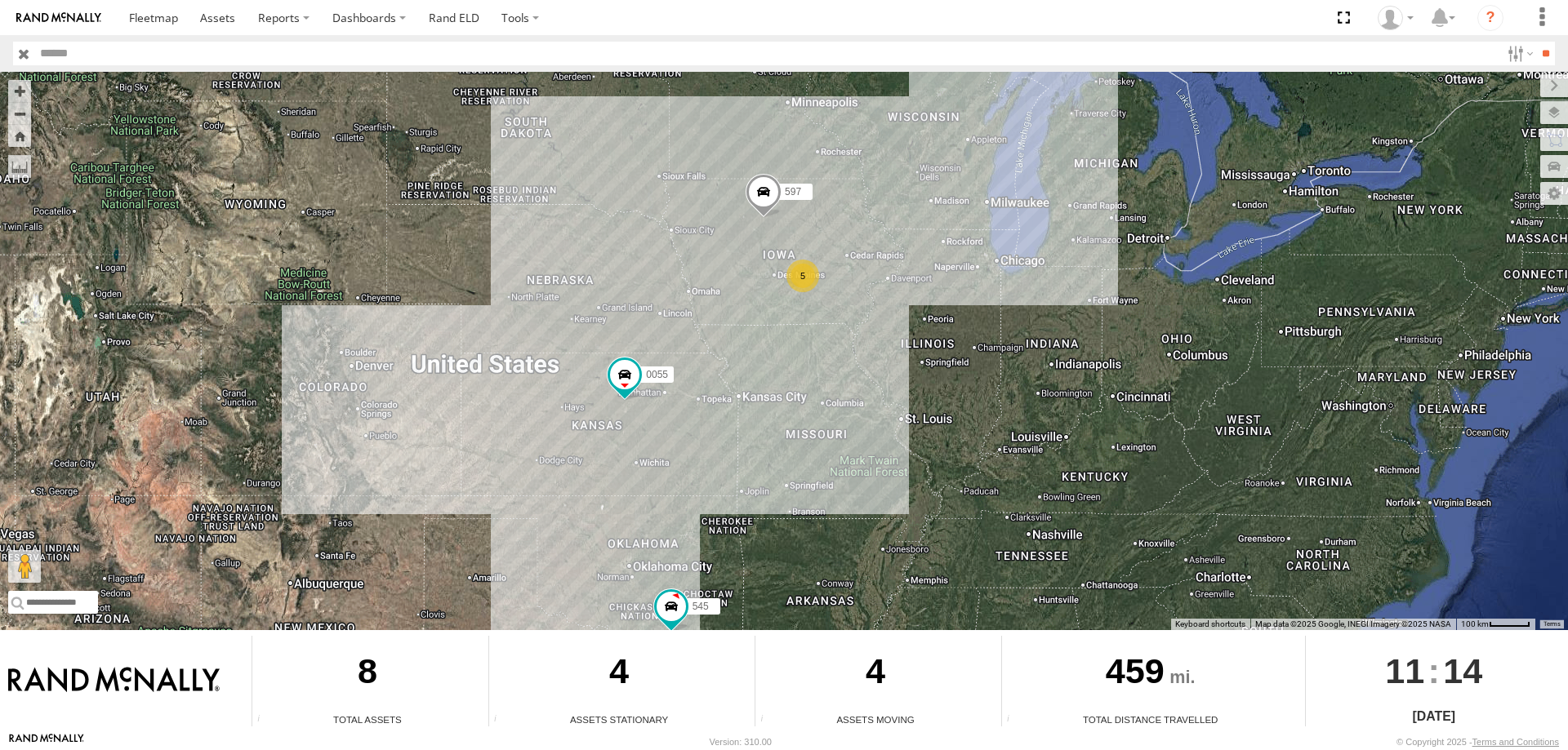
drag, startPoint x: 747, startPoint y: 257, endPoint x: 713, endPoint y: 467, distance: 212.7
click at [713, 467] on div "545 0055 5 597" at bounding box center [784, 351] width 1568 height 558
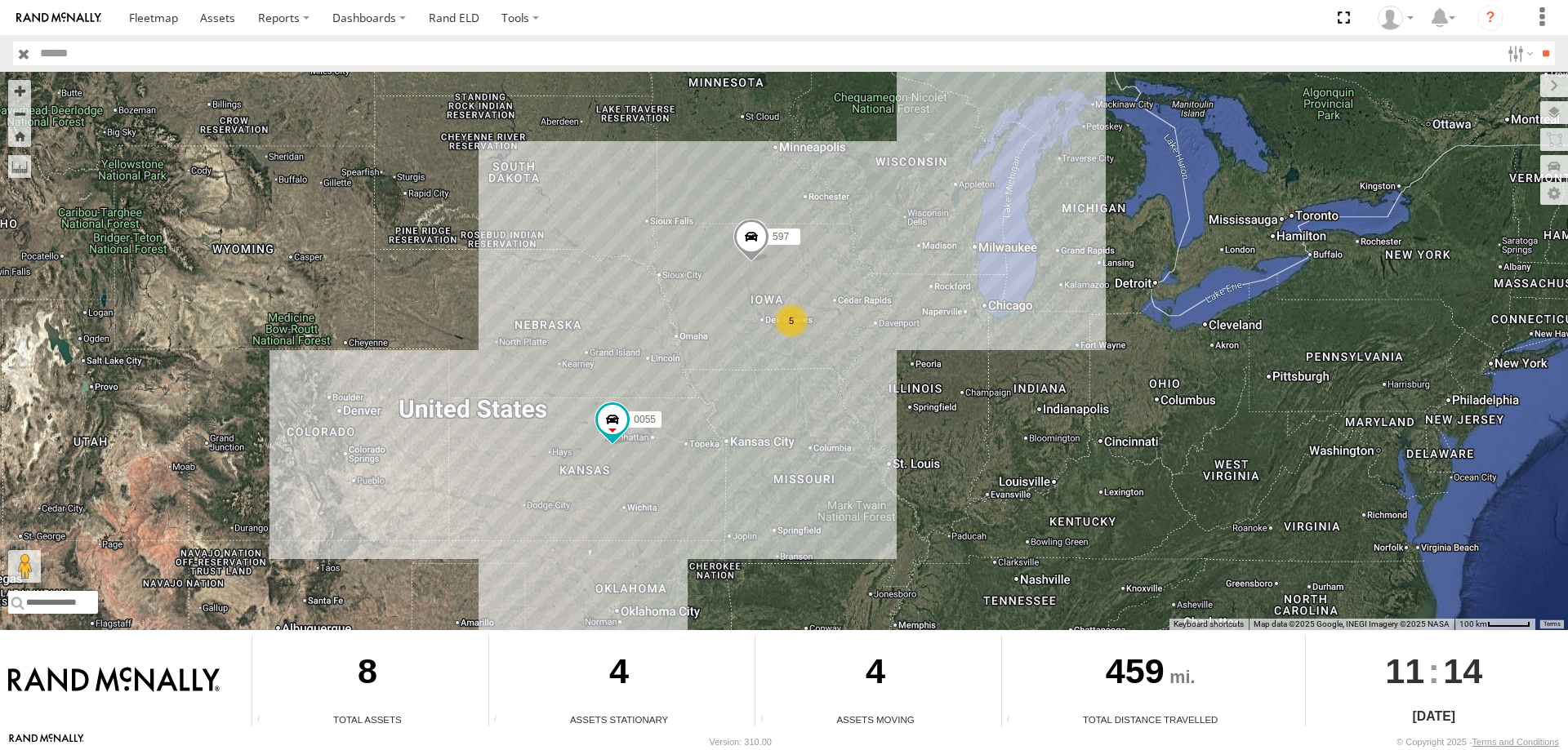
drag, startPoint x: 825, startPoint y: 425, endPoint x: 803, endPoint y: 479, distance: 58.3
click at [803, 479] on div "545 0055 5 597" at bounding box center [784, 351] width 1568 height 558
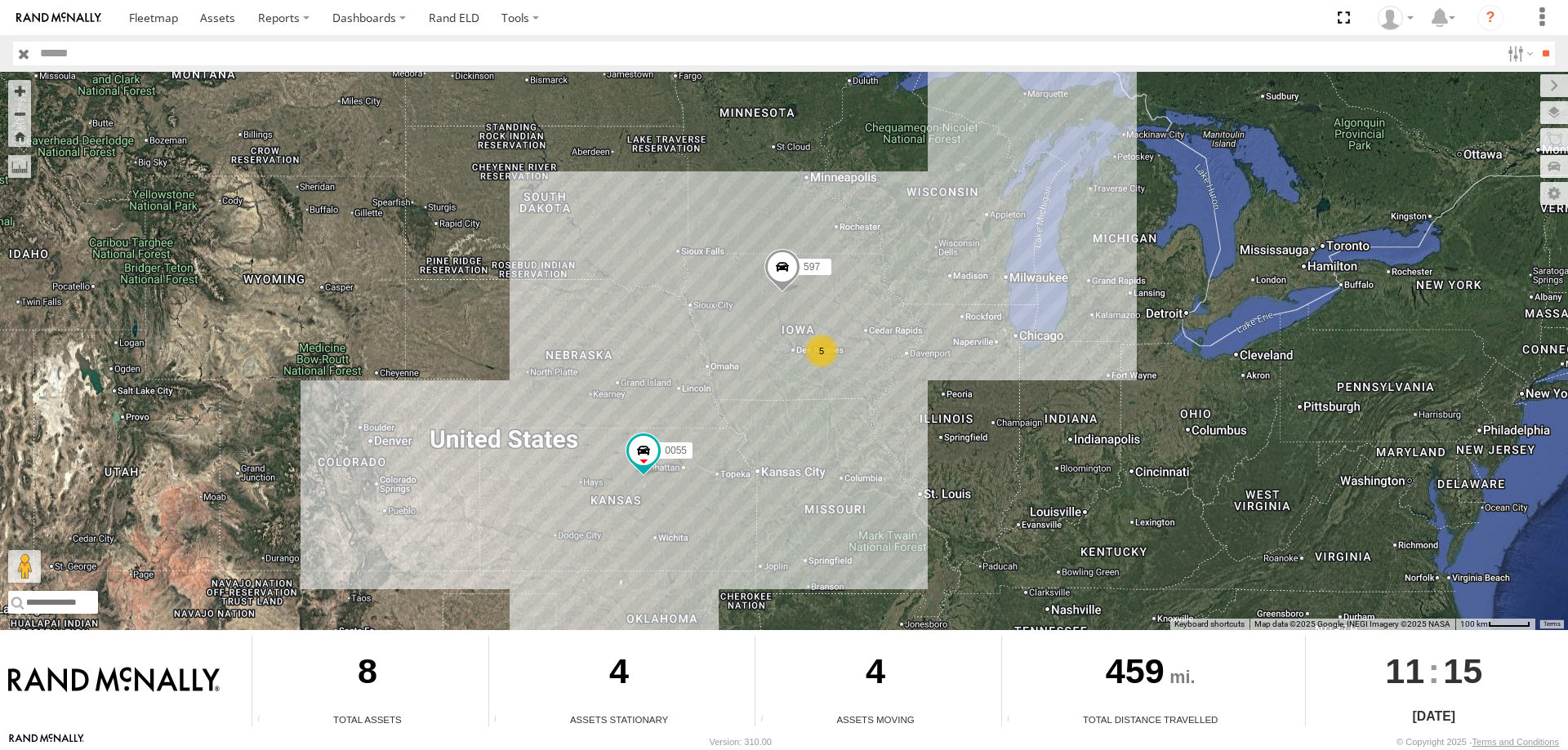
drag, startPoint x: 901, startPoint y: 320, endPoint x: 878, endPoint y: 383, distance: 67.1
click at [878, 383] on div "545 0055 5 597" at bounding box center [784, 351] width 1568 height 558
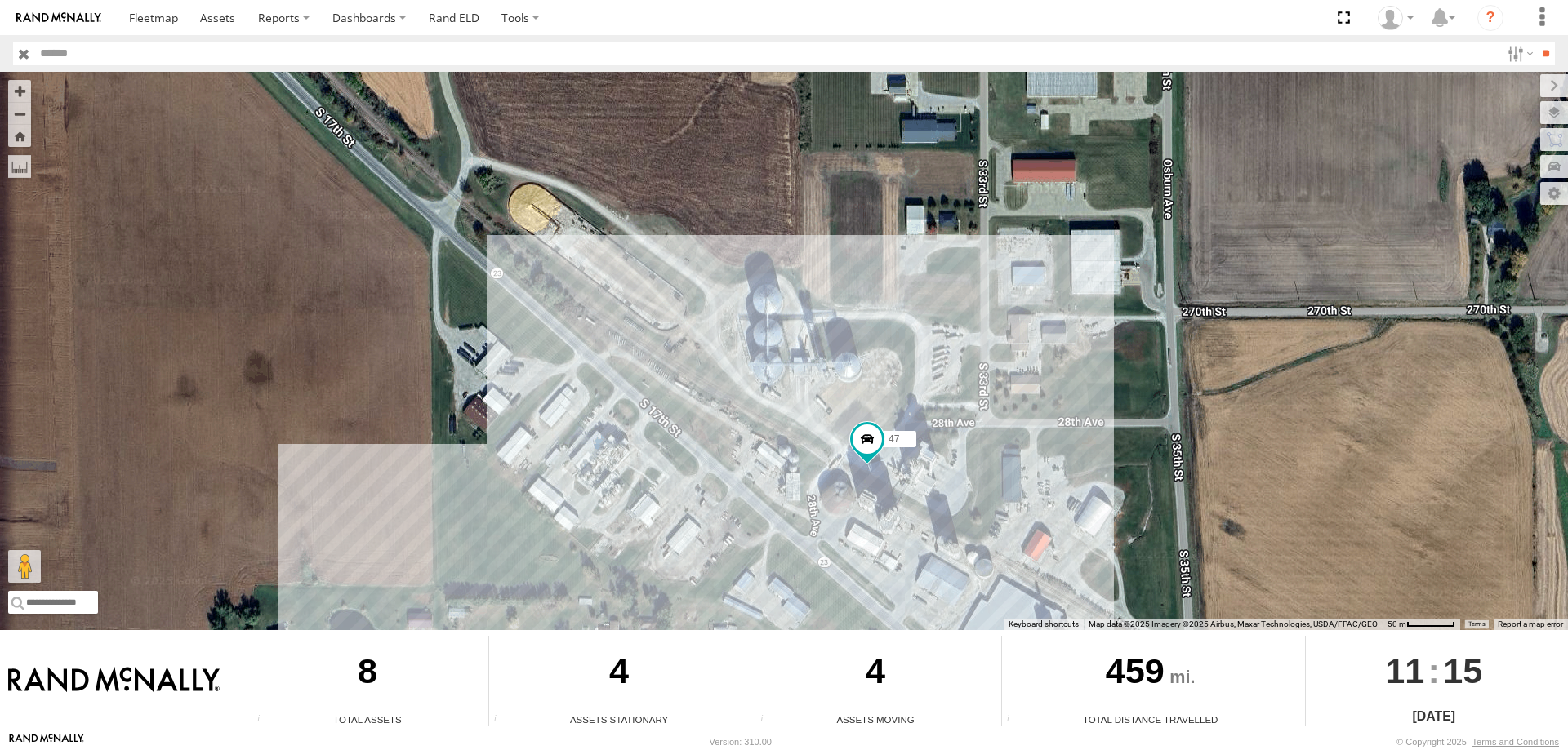
drag, startPoint x: 582, startPoint y: 128, endPoint x: 695, endPoint y: 320, distance: 222.8
click at [695, 320] on div "545 0055 597 47 49 587" at bounding box center [784, 351] width 1568 height 558
